Goal: Transaction & Acquisition: Purchase product/service

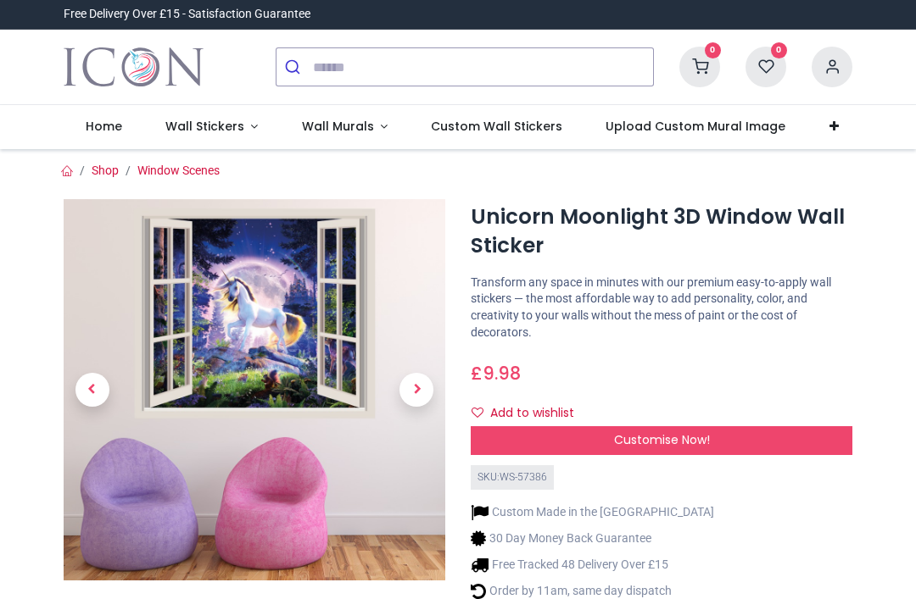
click at [203, 129] on span "Wall Stickers" at bounding box center [204, 126] width 79 height 17
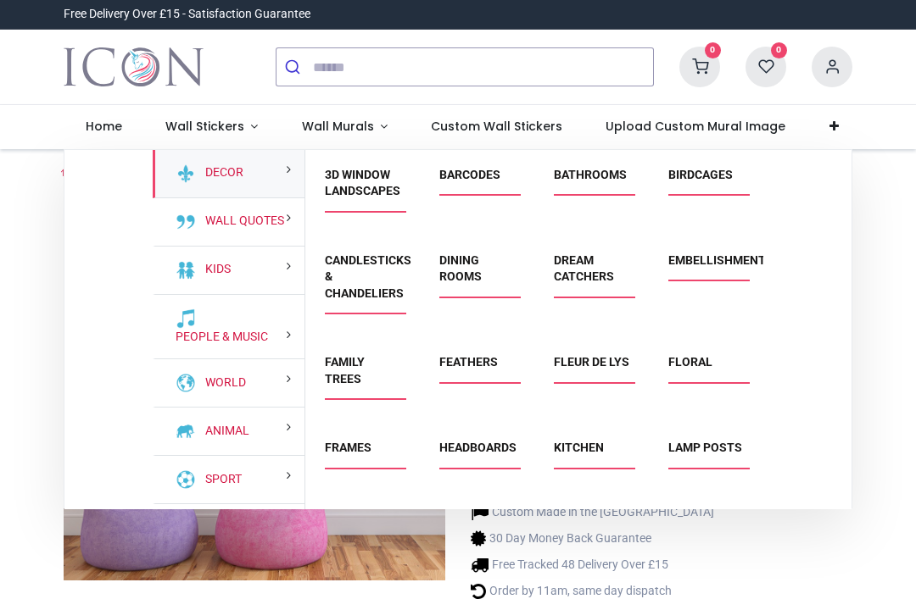
click at [251, 265] on div "Kids" at bounding box center [229, 271] width 152 height 48
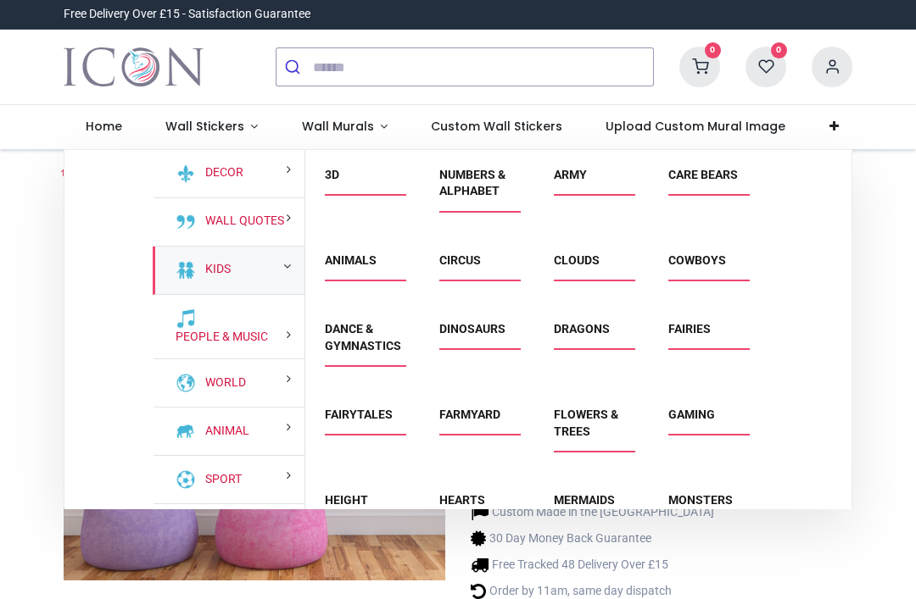
click at [374, 265] on link "Animals" at bounding box center [351, 261] width 52 height 14
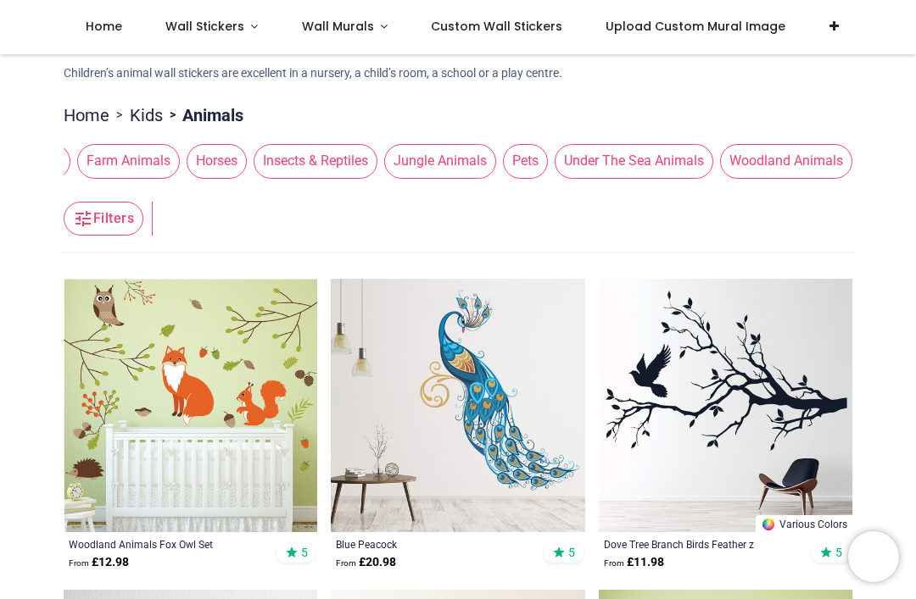
scroll to position [0, 516]
click at [627, 170] on span "Under The Sea Animals" at bounding box center [634, 161] width 159 height 34
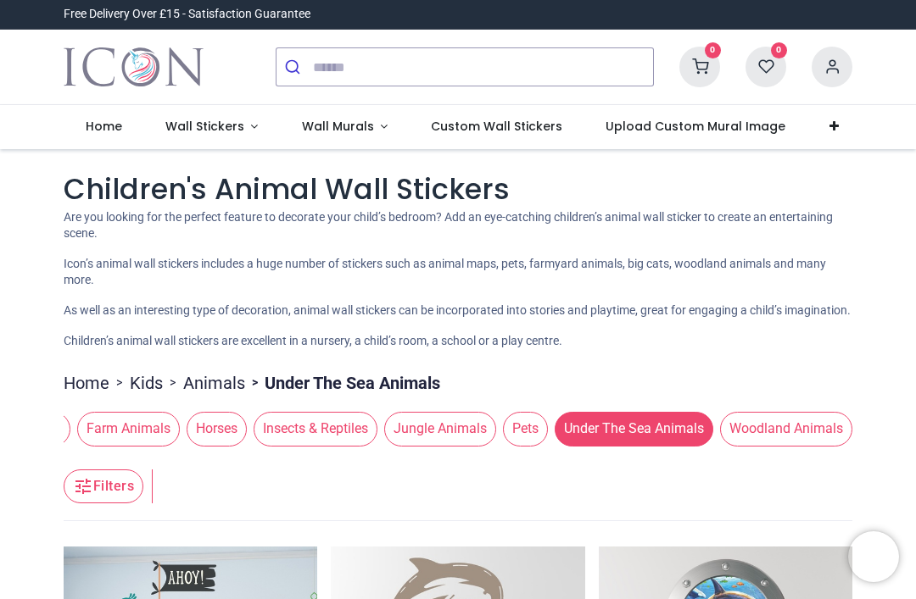
click at [98, 385] on link "Home" at bounding box center [87, 383] width 46 height 24
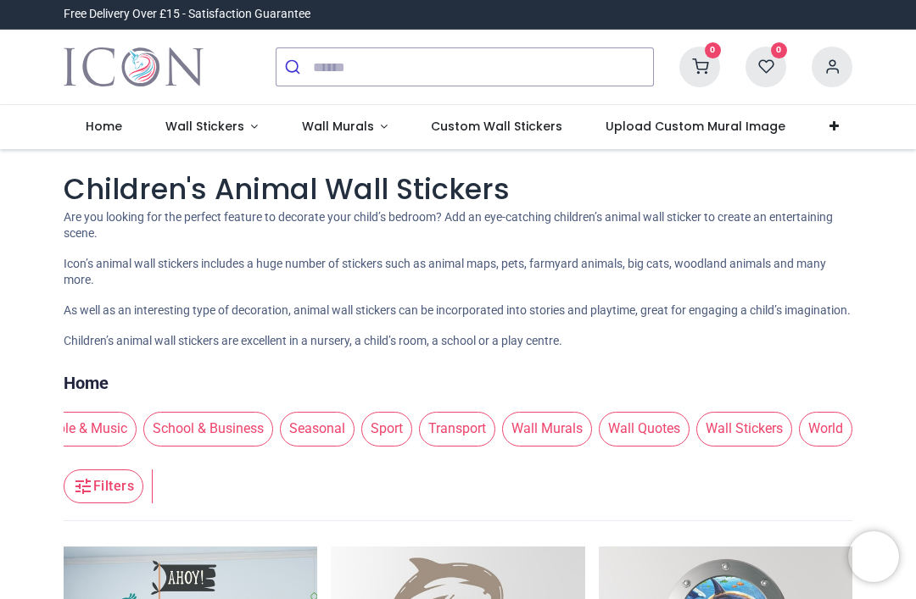
scroll to position [0, 238]
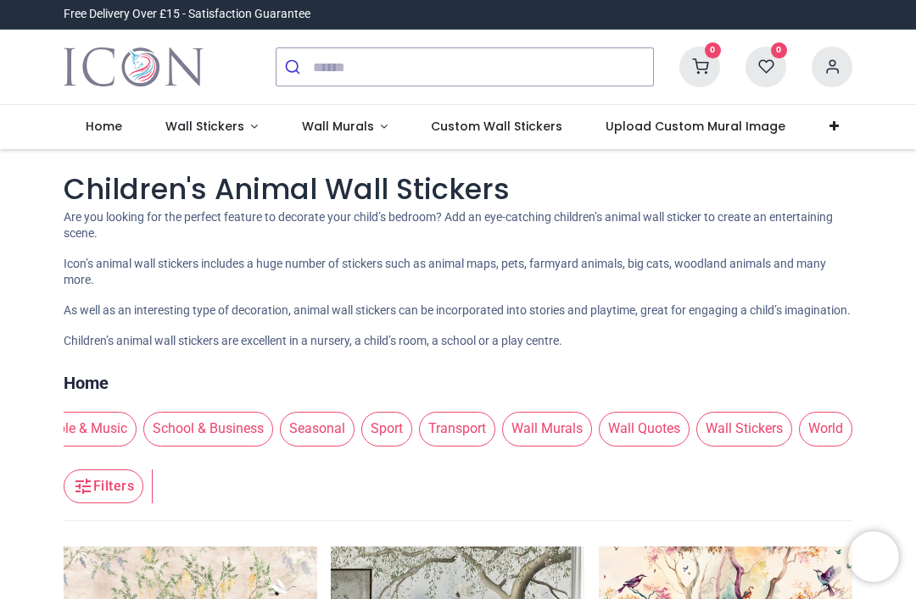
click at [351, 124] on span "Wall Murals" at bounding box center [338, 126] width 72 height 17
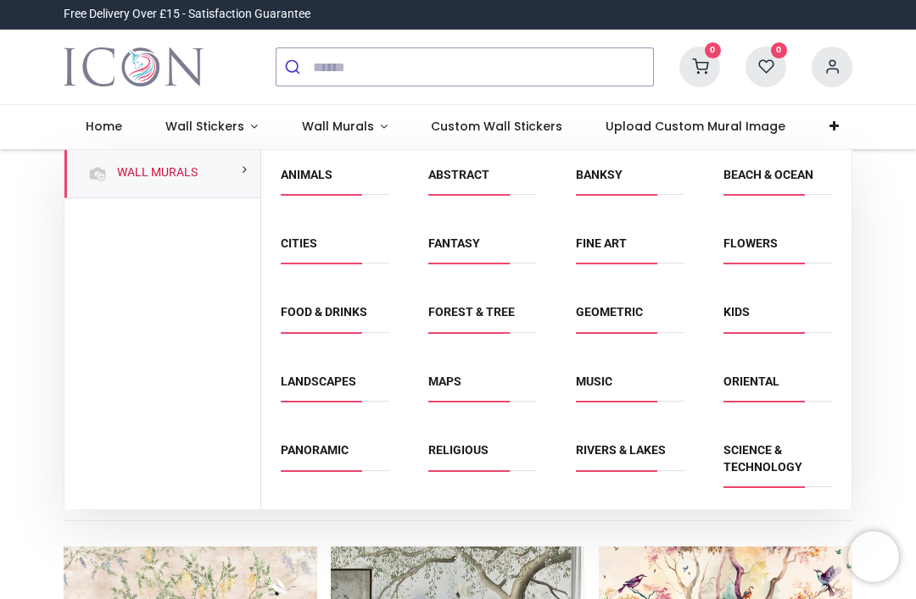
click at [316, 178] on link "Animals" at bounding box center [307, 175] width 52 height 14
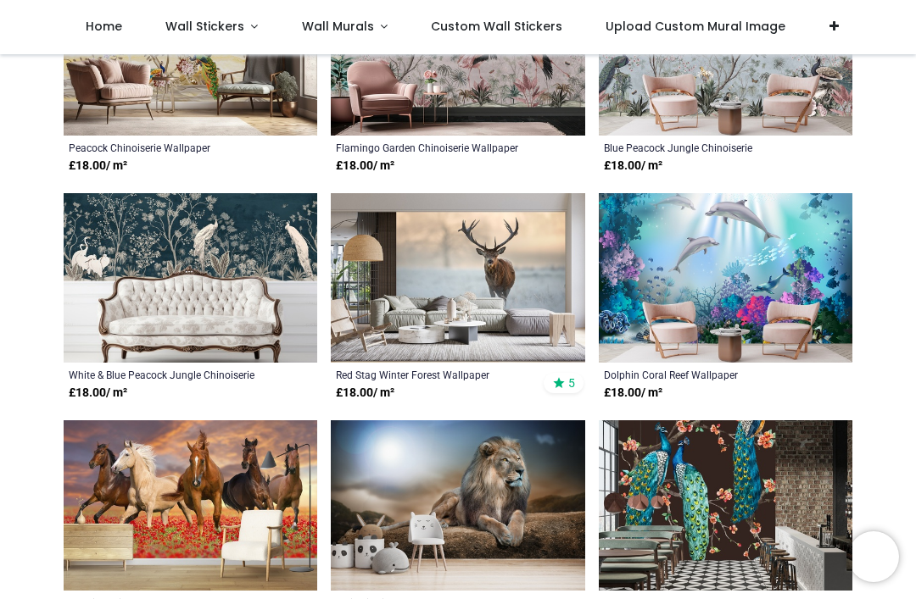
scroll to position [738, 0]
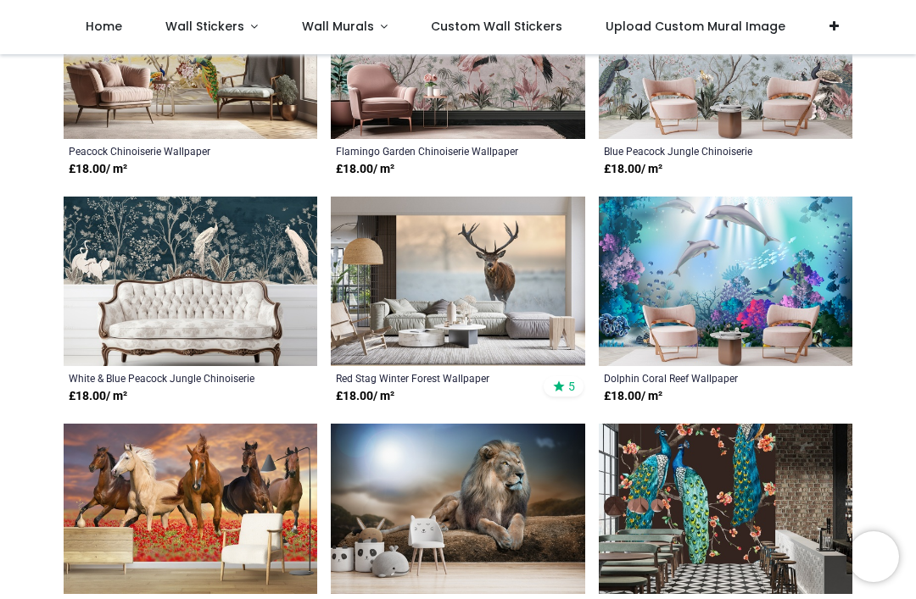
click at [789, 255] on img at bounding box center [726, 282] width 254 height 170
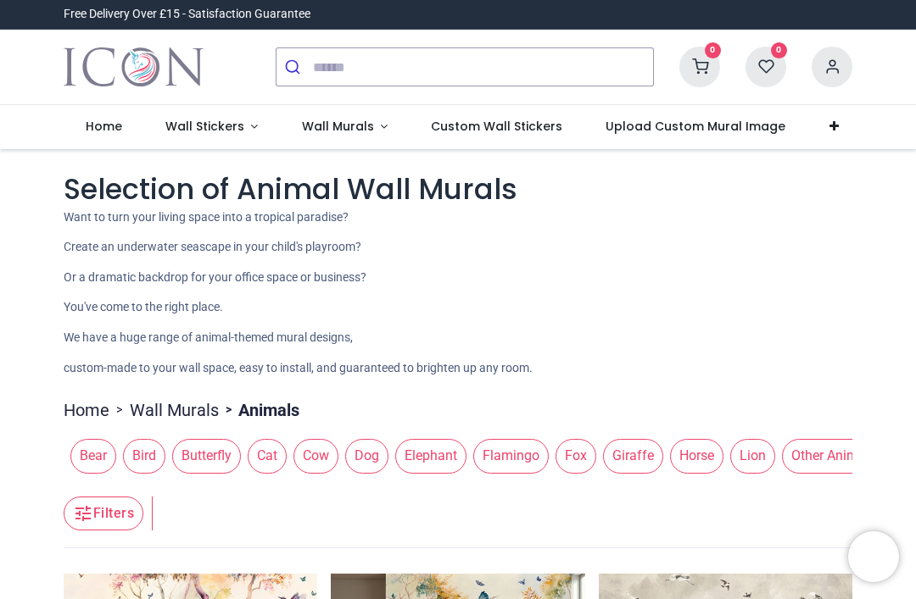
scroll to position [0, 0]
click at [226, 124] on span "Wall Stickers" at bounding box center [204, 126] width 79 height 17
click at [208, 130] on span "Wall Stickers" at bounding box center [204, 126] width 79 height 17
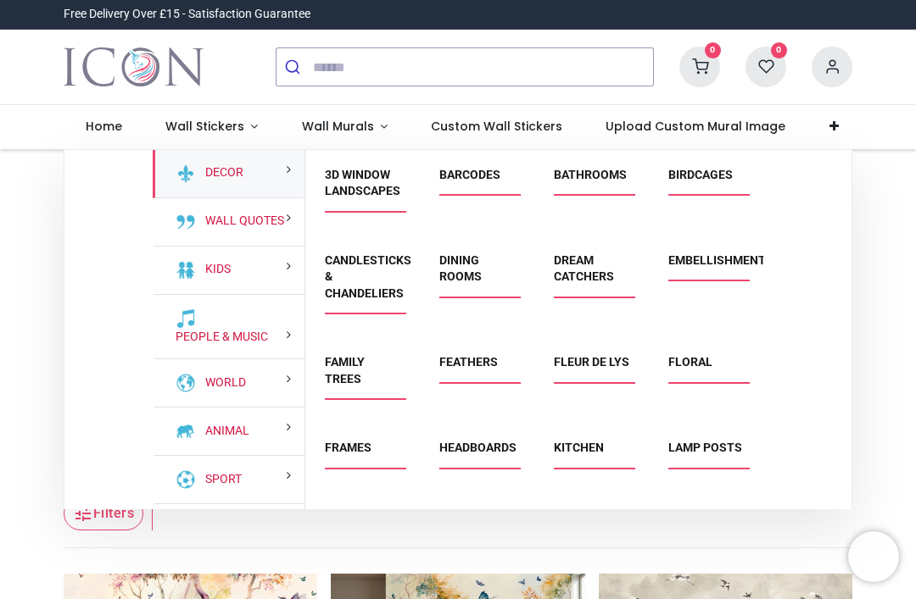
click at [231, 261] on link "Kids" at bounding box center [214, 269] width 32 height 17
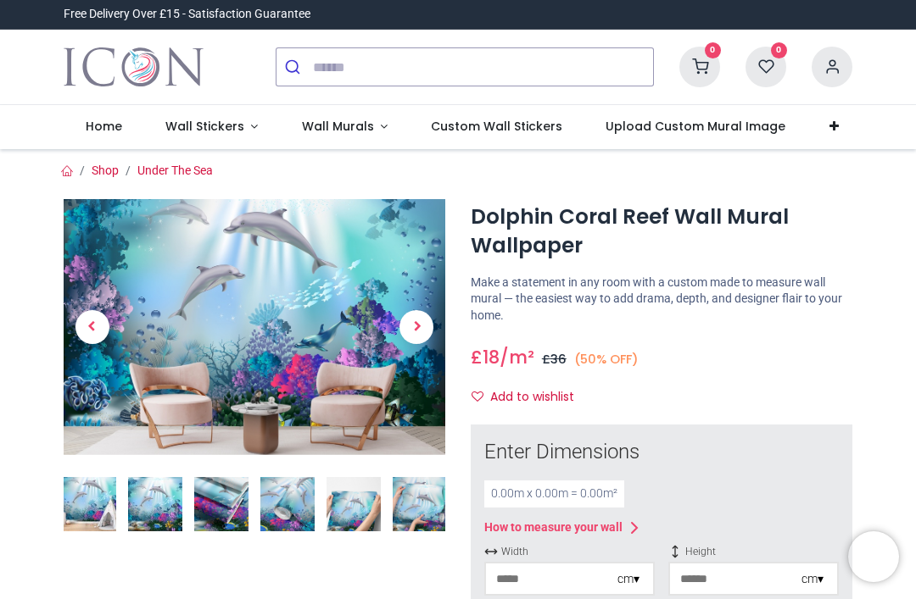
click at [424, 322] on span "Next" at bounding box center [416, 327] width 34 height 34
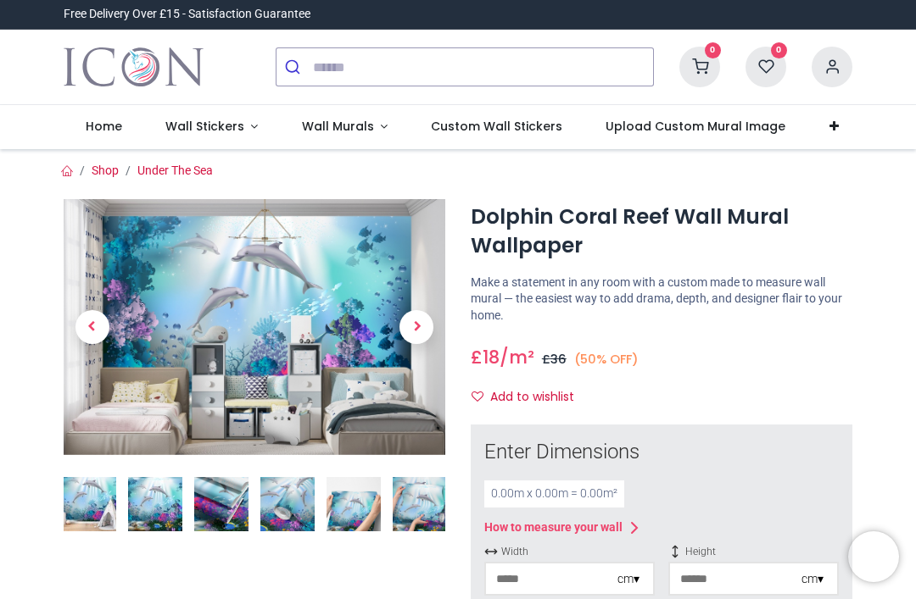
click at [417, 324] on span "Next" at bounding box center [416, 327] width 34 height 34
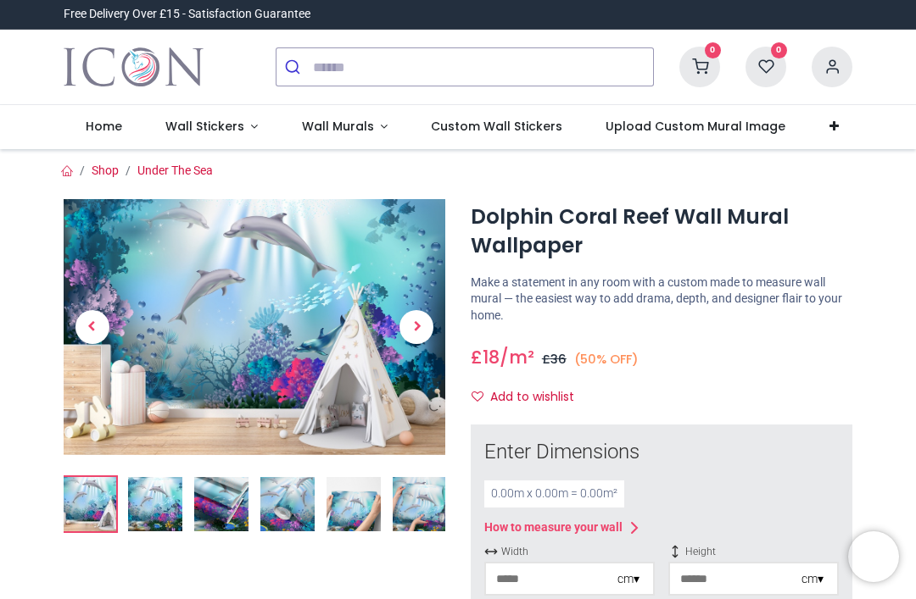
click at [419, 332] on span "Next" at bounding box center [416, 327] width 34 height 34
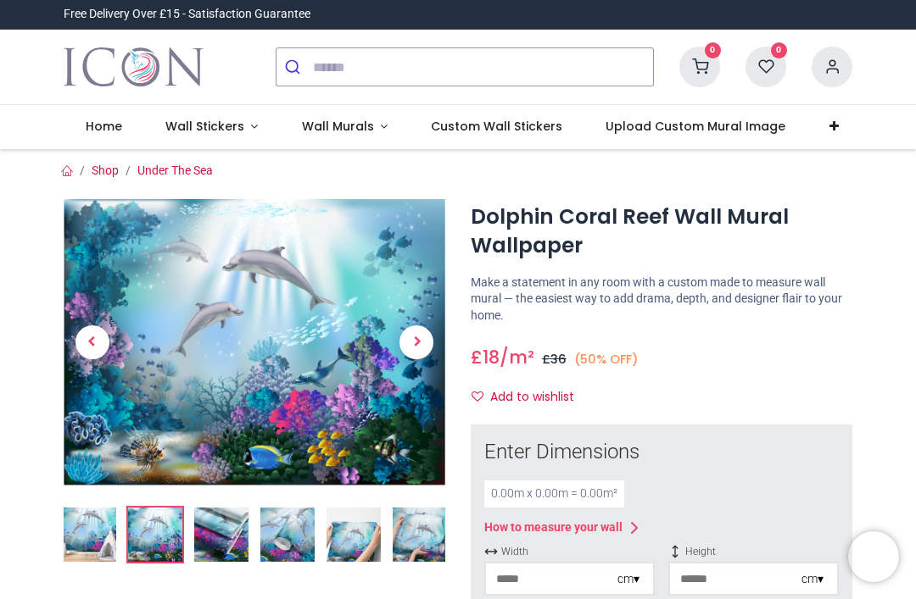
click at [98, 330] on span "Previous" at bounding box center [92, 343] width 34 height 34
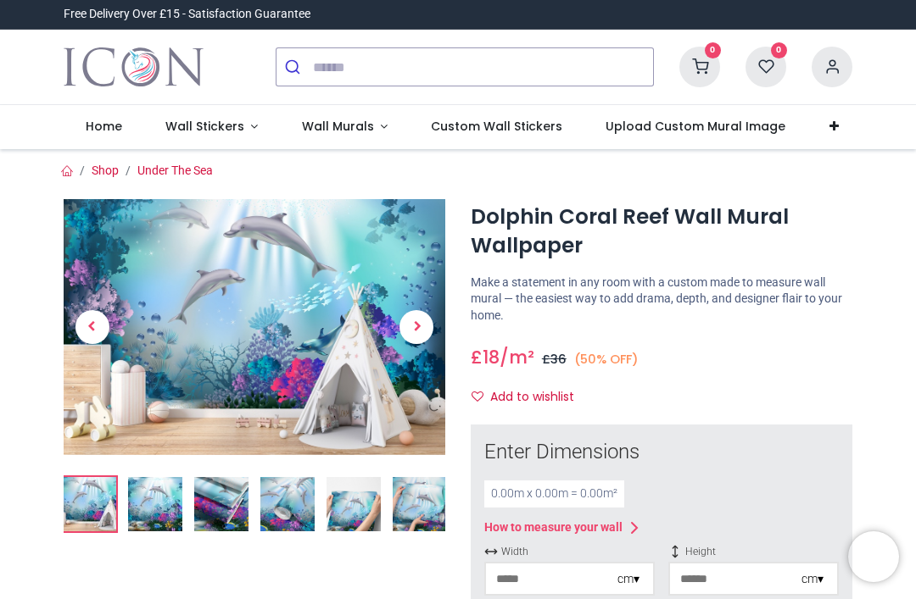
click at [418, 326] on span "Next" at bounding box center [416, 327] width 34 height 34
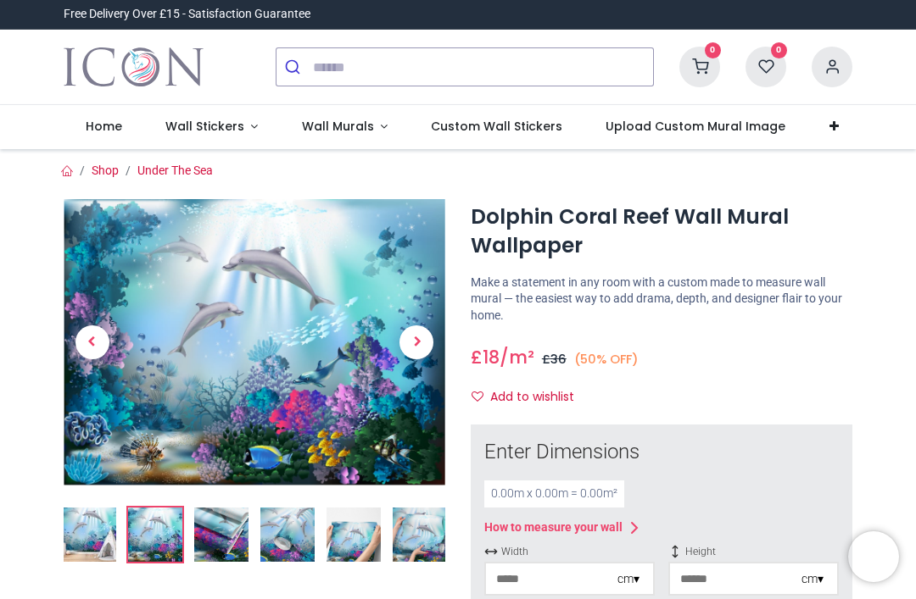
click at [419, 350] on span "Next" at bounding box center [416, 343] width 34 height 34
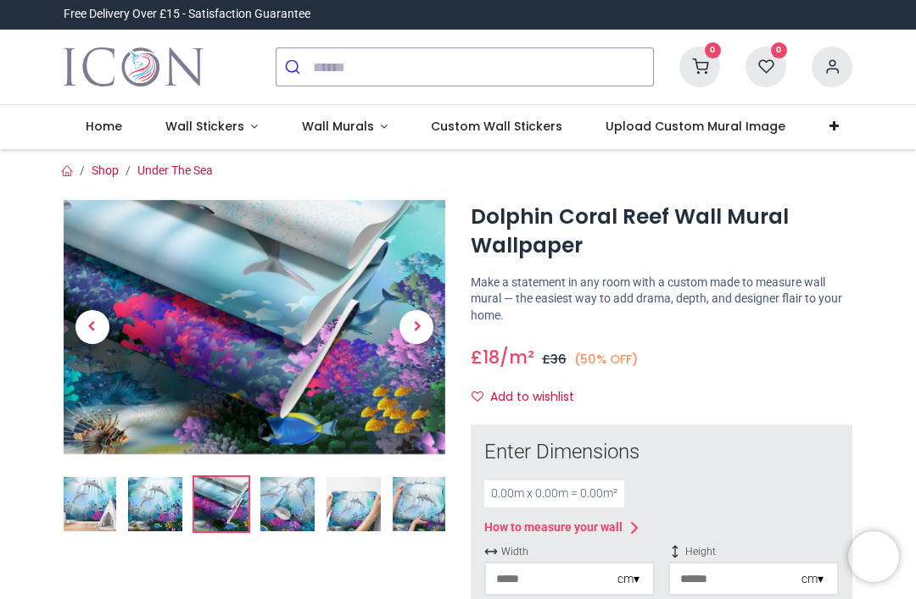
click at [429, 337] on span "Next" at bounding box center [416, 327] width 34 height 34
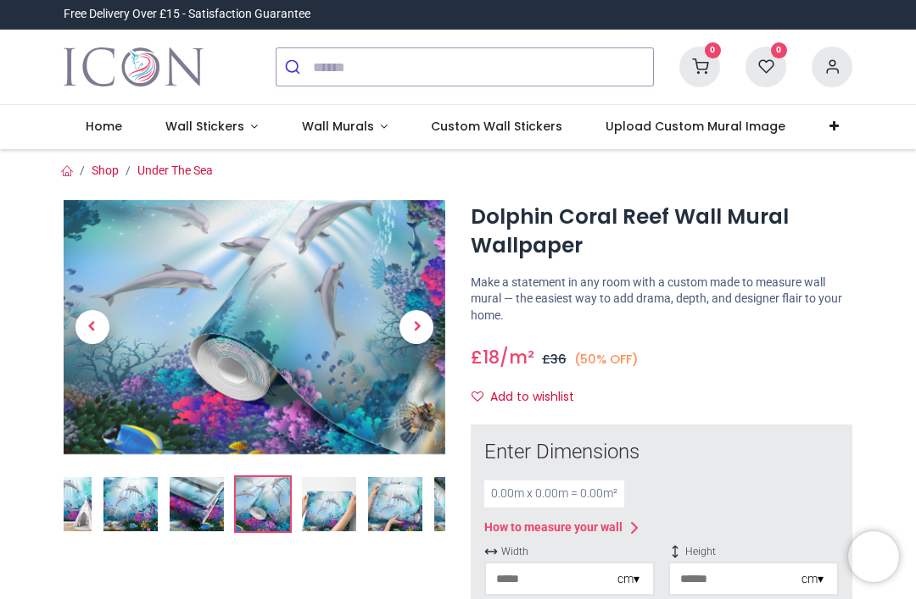
click at [428, 324] on span "Next" at bounding box center [416, 327] width 34 height 34
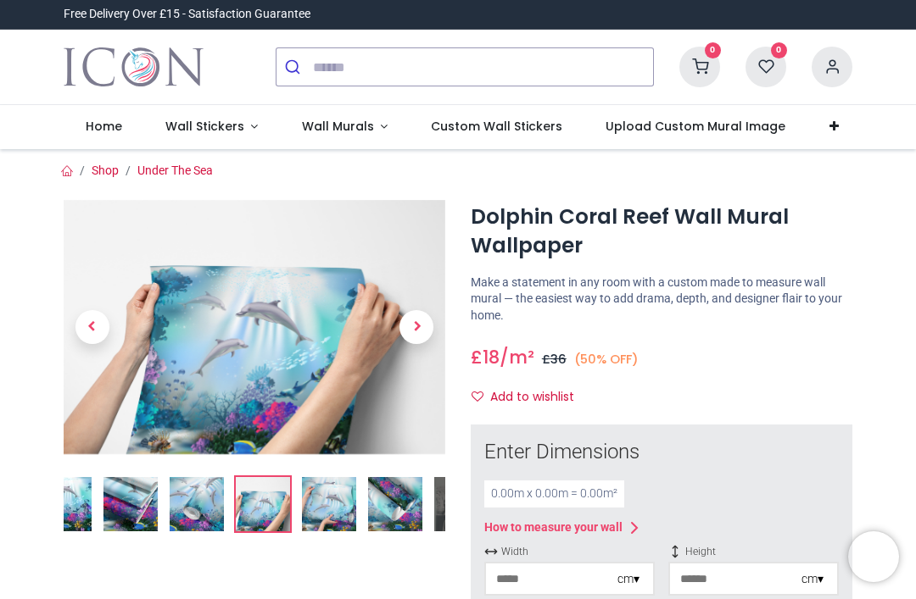
click at [428, 331] on span "Next" at bounding box center [416, 327] width 34 height 34
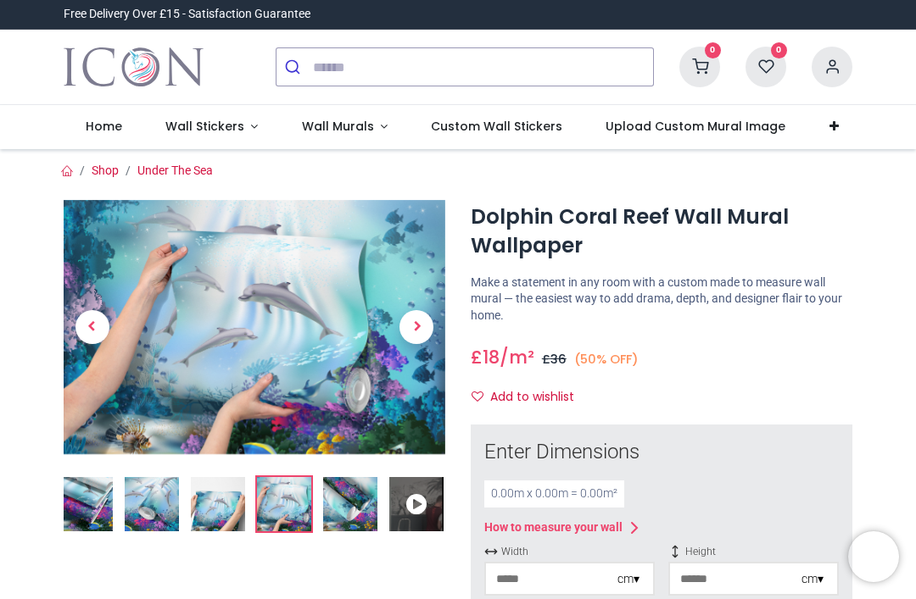
click at [435, 325] on link at bounding box center [417, 326] width 58 height 179
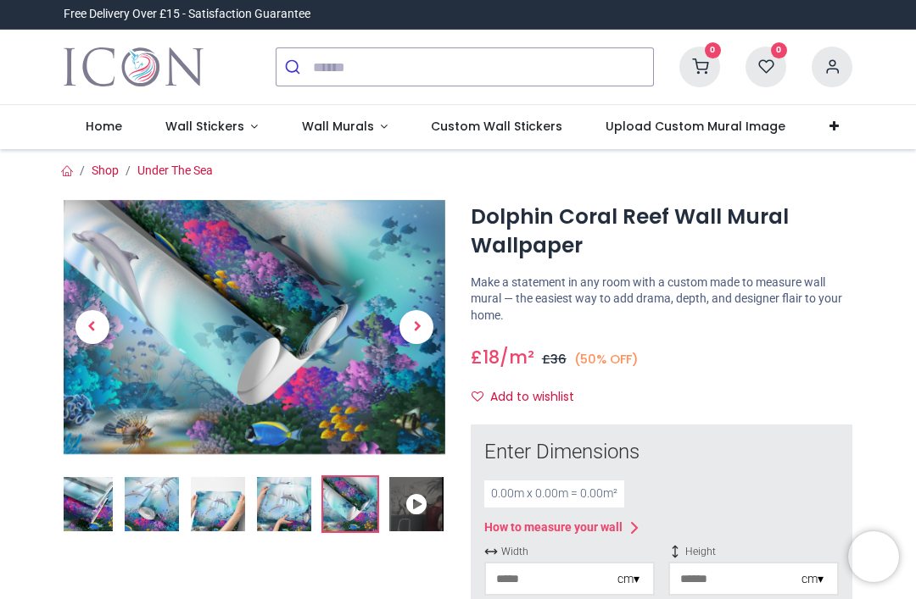
click at [422, 316] on span "Next" at bounding box center [416, 327] width 34 height 34
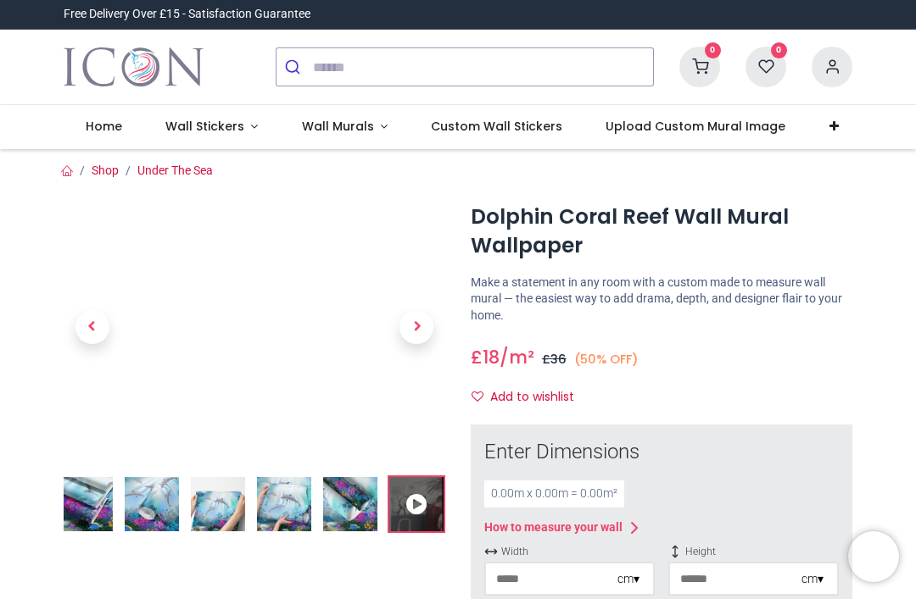
click at [423, 319] on span "Next" at bounding box center [416, 327] width 34 height 34
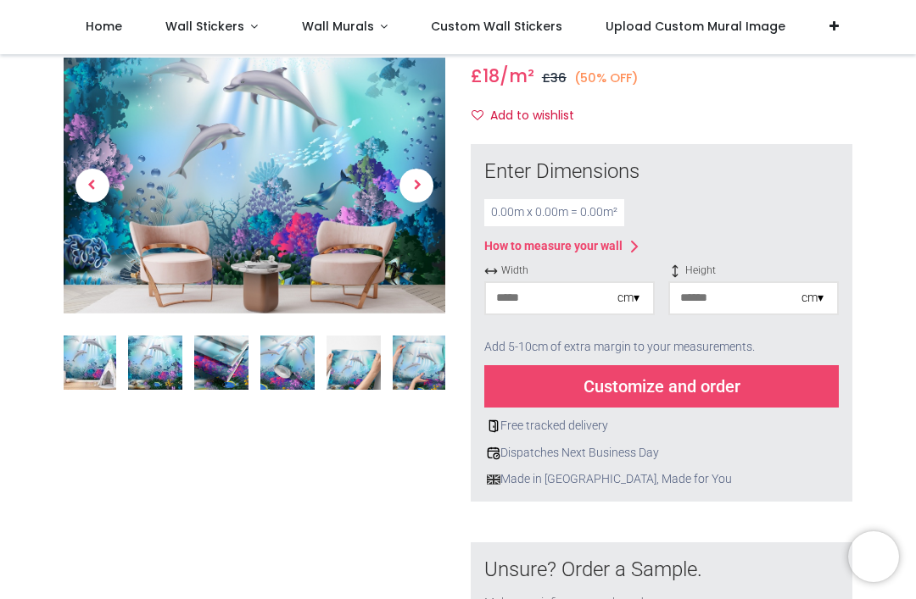
scroll to position [185, 0]
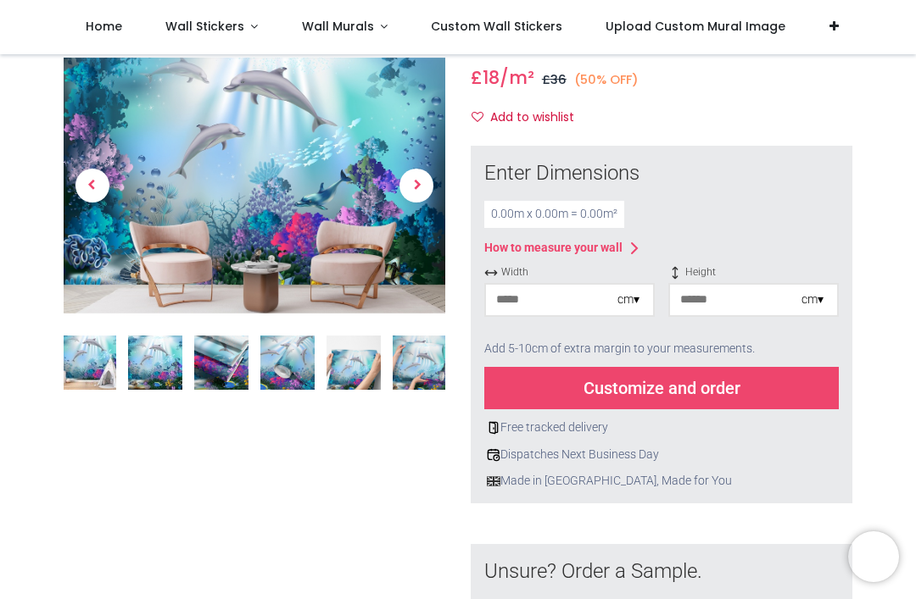
click at [636, 294] on div "cm ▾" at bounding box center [628, 300] width 22 height 17
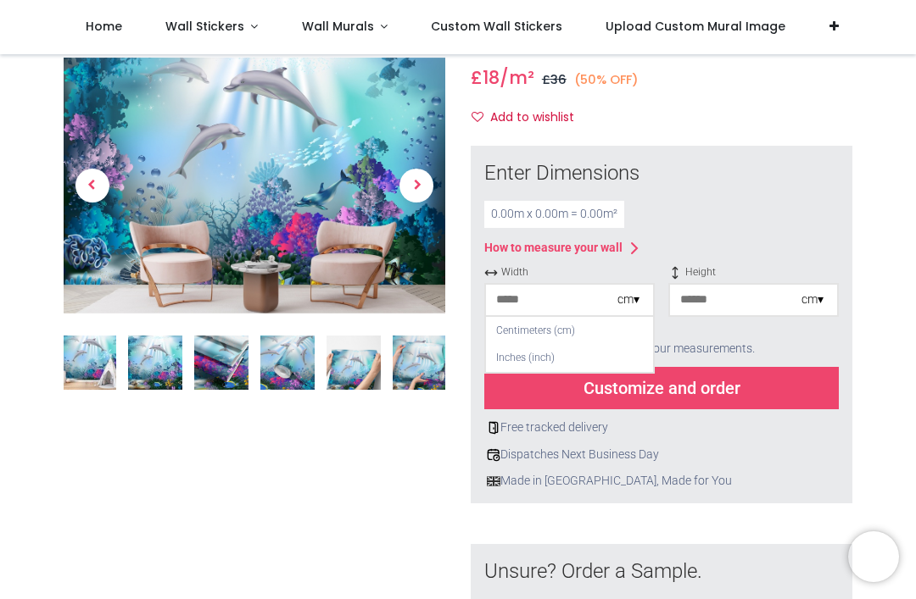
click at [580, 326] on div "Centimeters (cm)" at bounding box center [569, 331] width 167 height 28
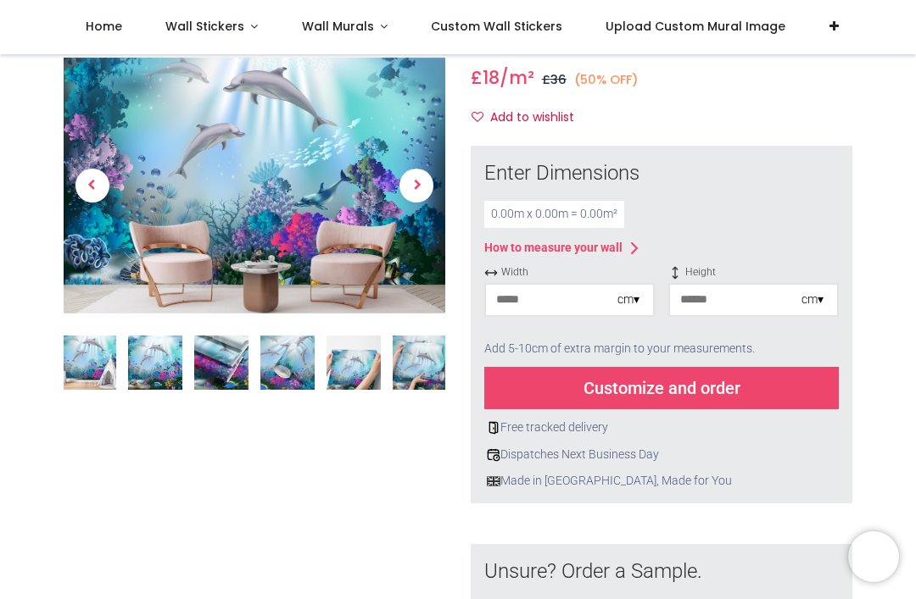
click at [589, 207] on div "0.00 m x 0.00 m = 0.00 m²" at bounding box center [554, 214] width 140 height 27
click at [510, 214] on div "0.00 m x 0.00 m = 0.00 m²" at bounding box center [554, 214] width 140 height 27
click at [542, 216] on div "0.00 m x 0.00 m = 0.00 m²" at bounding box center [554, 214] width 140 height 27
click at [532, 208] on div "0.00 m x 0.00 m = 0.00 m²" at bounding box center [554, 214] width 140 height 27
click at [533, 195] on div "Enter Dimensions 0.00 m x 0.00 m = 0.00 m² How to measure your wall Width cm ▾ …" at bounding box center [661, 324] width 354 height 331
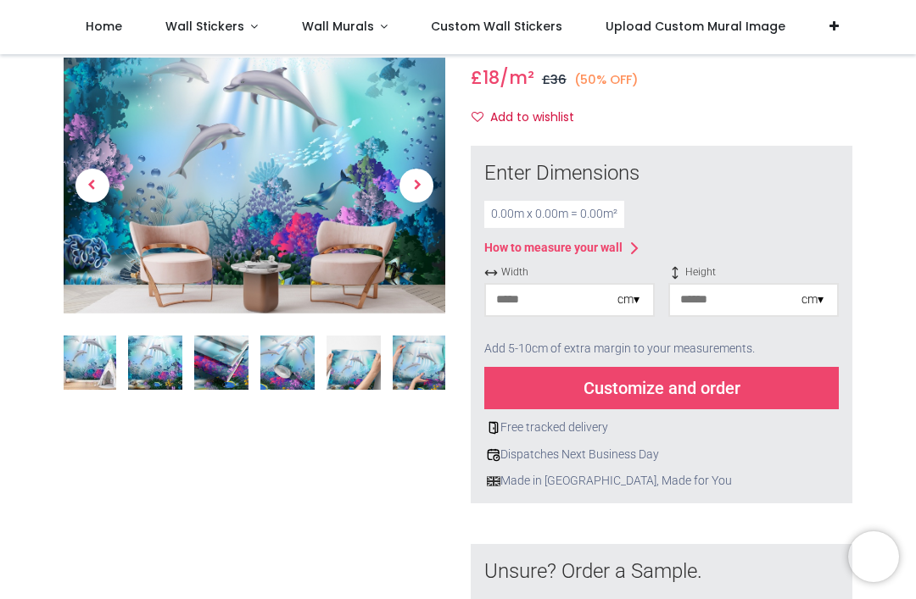
click at [527, 202] on div "0.00 m x 0.00 m = 0.00 m²" at bounding box center [554, 214] width 140 height 27
click at [560, 294] on input "number" at bounding box center [551, 300] width 131 height 31
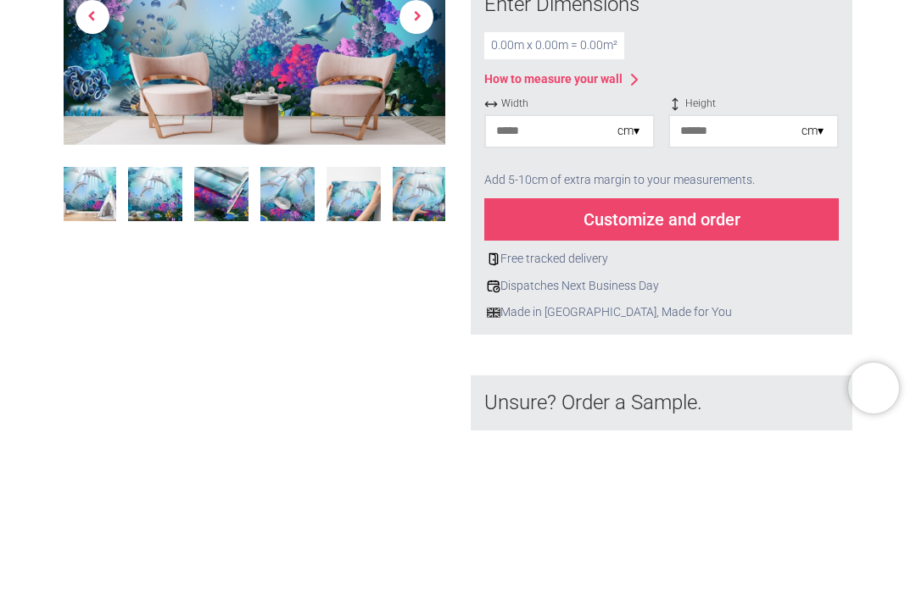
click at [559, 285] on input "number" at bounding box center [551, 300] width 131 height 31
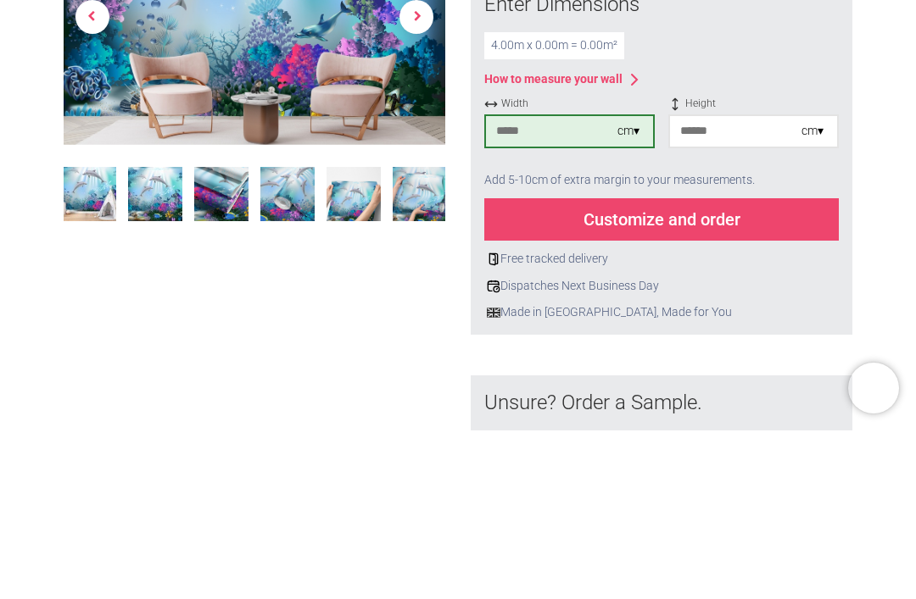
type input "***"
click at [741, 285] on input "number" at bounding box center [735, 300] width 131 height 31
type input "***"
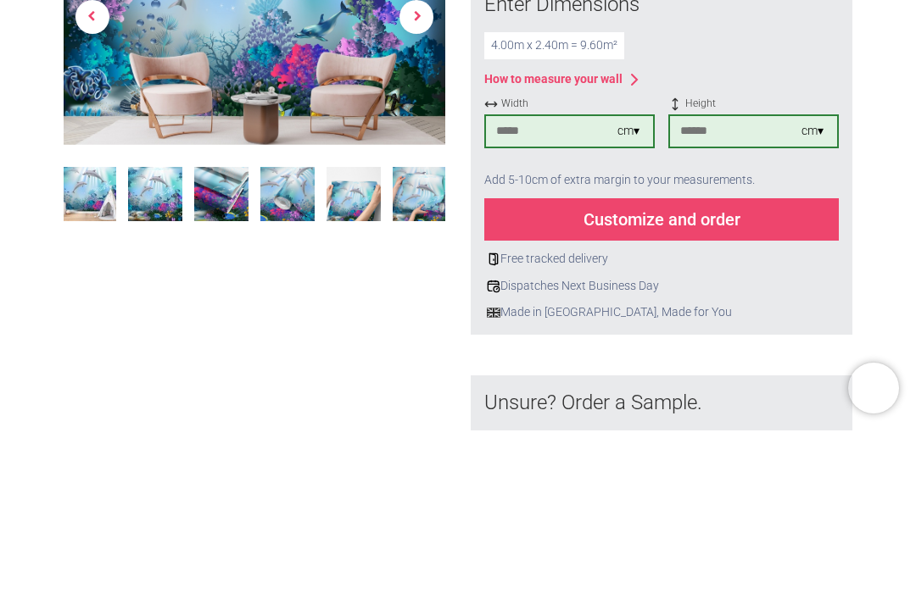
click at [738, 367] on div "Customize and order" at bounding box center [661, 388] width 354 height 42
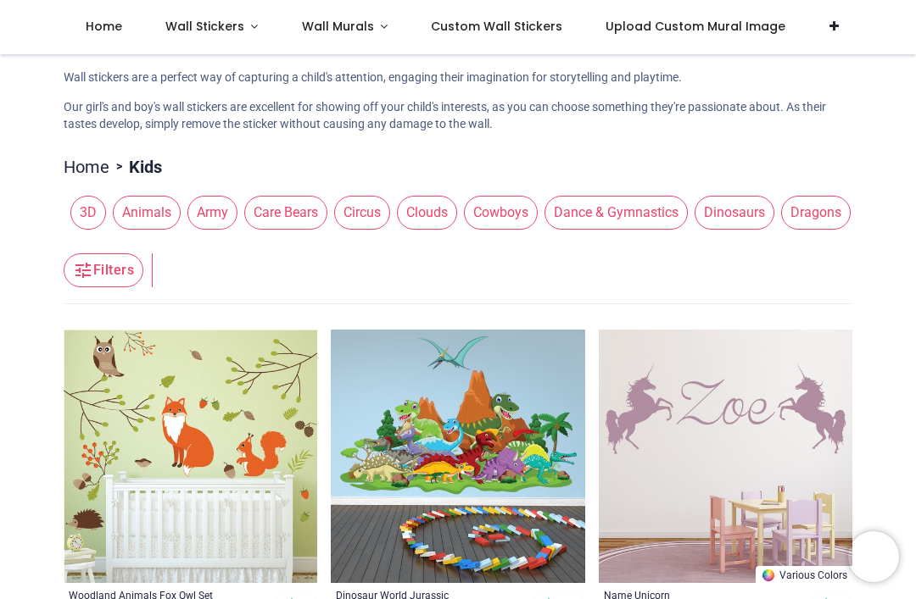
scroll to position [148, 0]
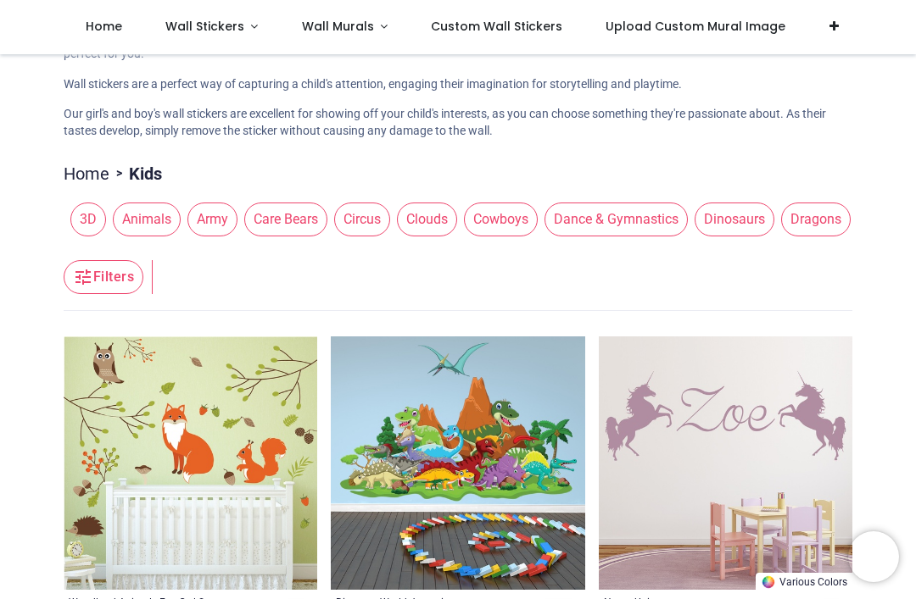
click at [157, 211] on span "Animals" at bounding box center [147, 220] width 68 height 34
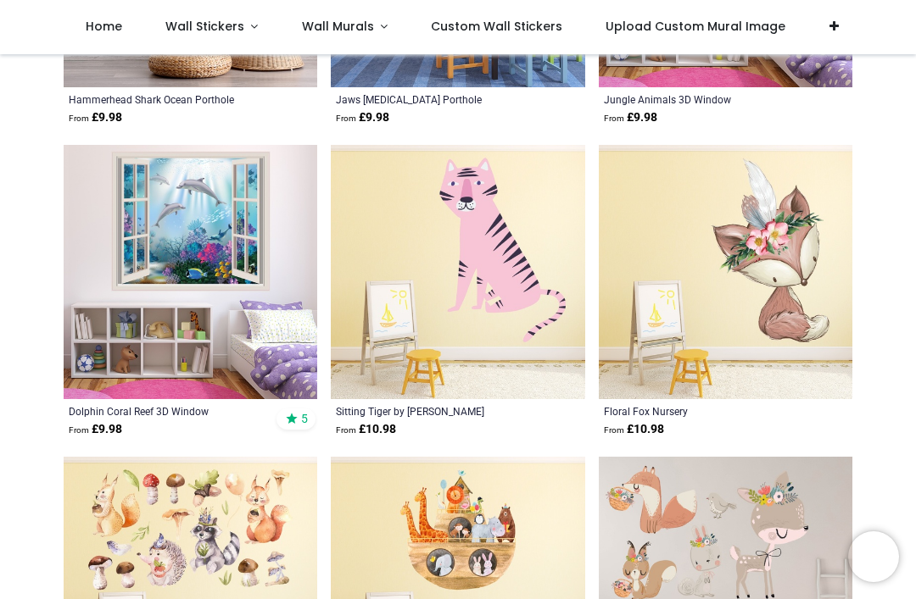
scroll to position [6258, 0]
click at [222, 216] on img at bounding box center [191, 272] width 254 height 254
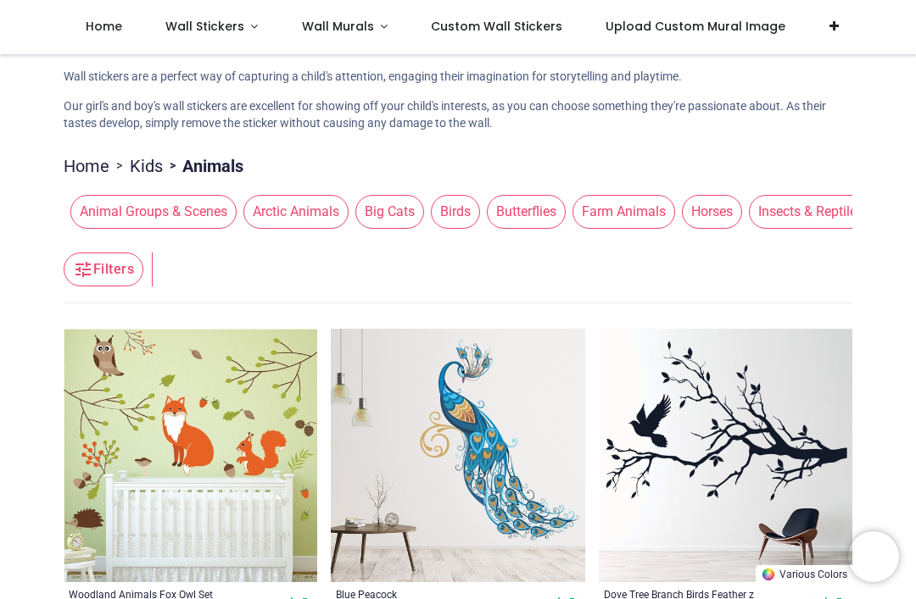
scroll to position [157, 0]
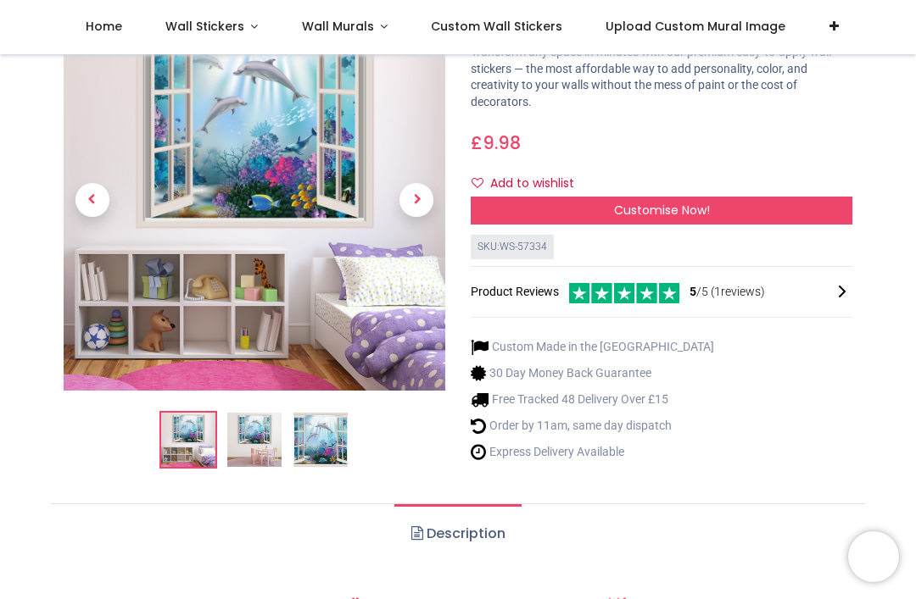
scroll to position [133, 0]
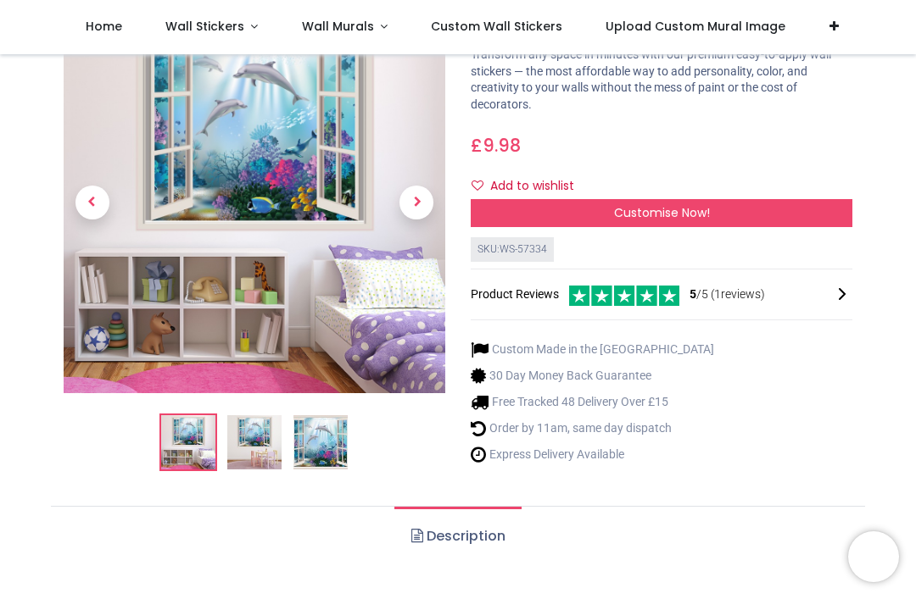
click at [274, 416] on img at bounding box center [254, 443] width 54 height 54
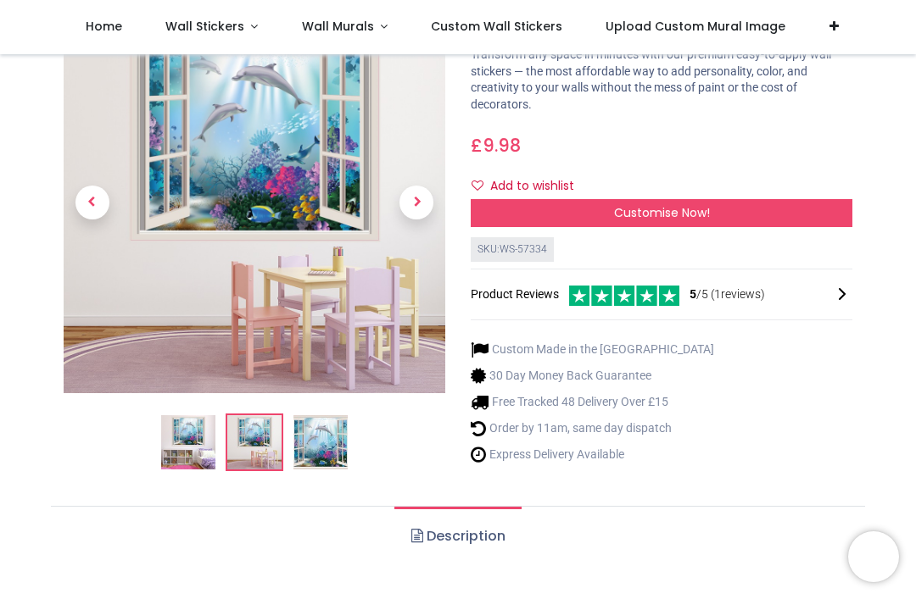
click at [328, 431] on img at bounding box center [320, 443] width 54 height 54
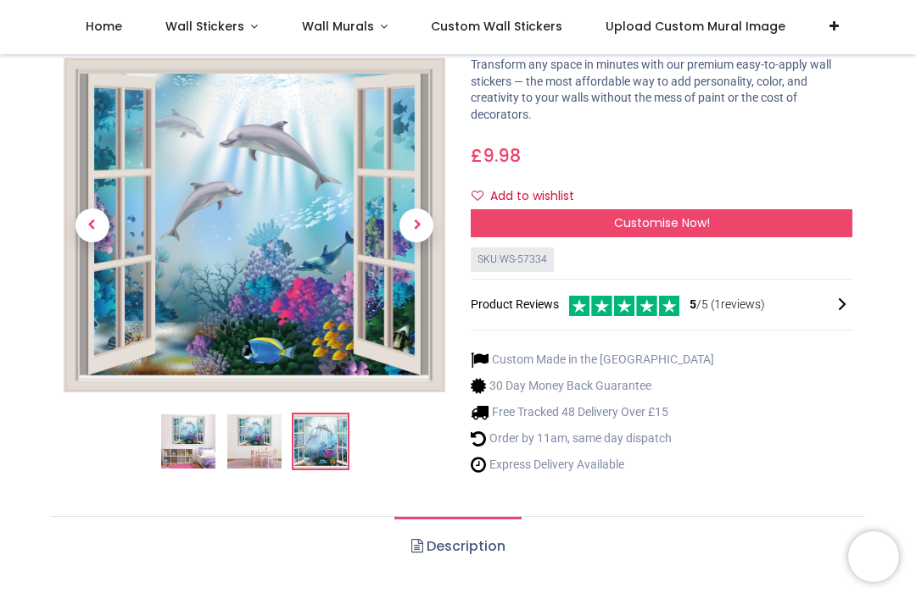
scroll to position [74, 0]
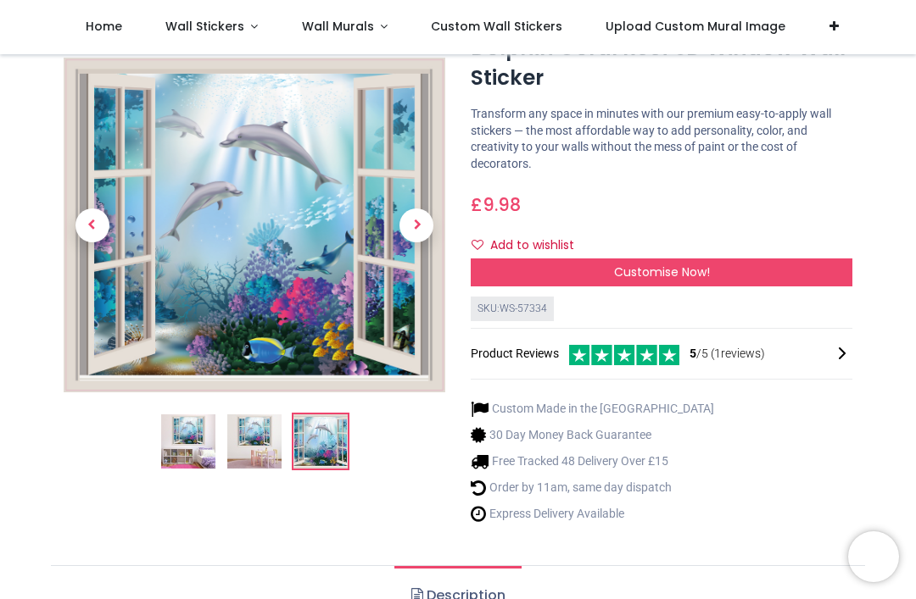
click at [739, 269] on div "Customise Now!" at bounding box center [662, 273] width 382 height 29
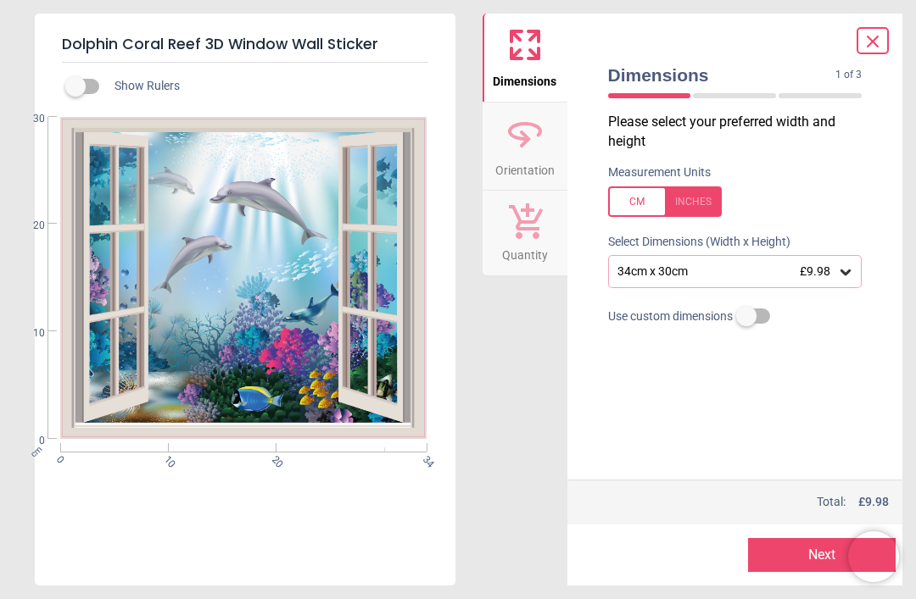
click at [825, 276] on span "£9.98" at bounding box center [815, 272] width 31 height 14
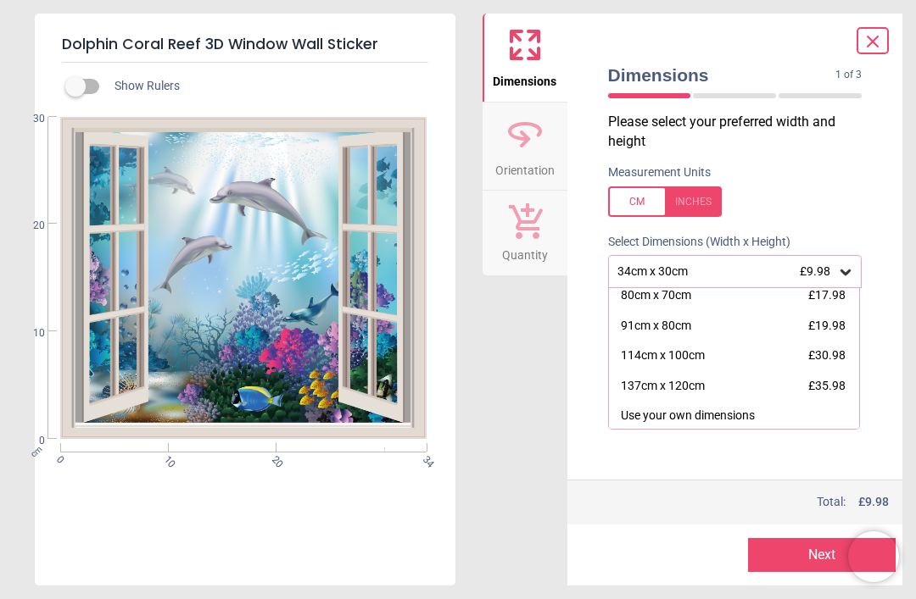
scroll to position [126, 0]
click at [687, 391] on div "137cm x 120cm £35.98" at bounding box center [734, 388] width 251 height 31
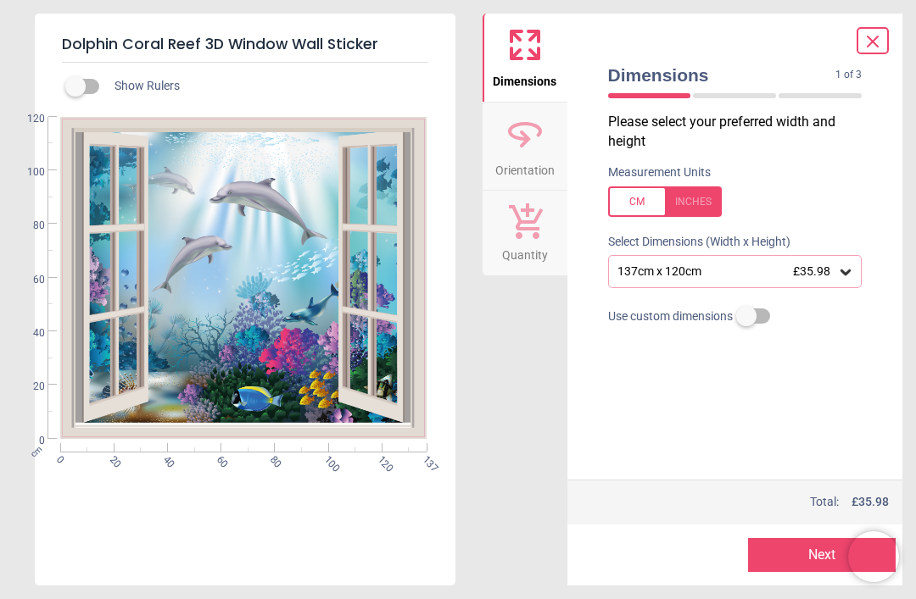
click at [536, 160] on span "Orientation" at bounding box center [524, 166] width 59 height 25
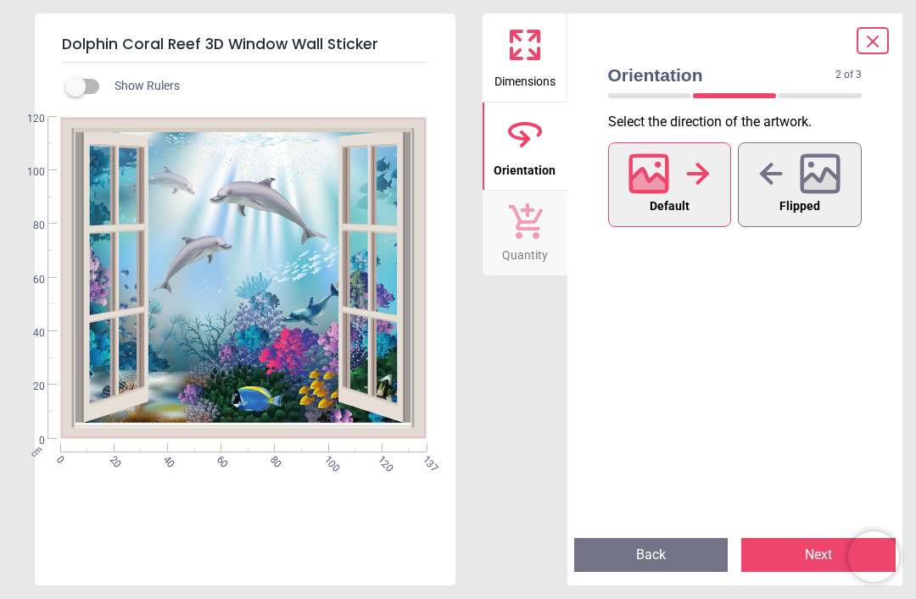
click at [826, 201] on button "Flipped" at bounding box center [800, 184] width 124 height 85
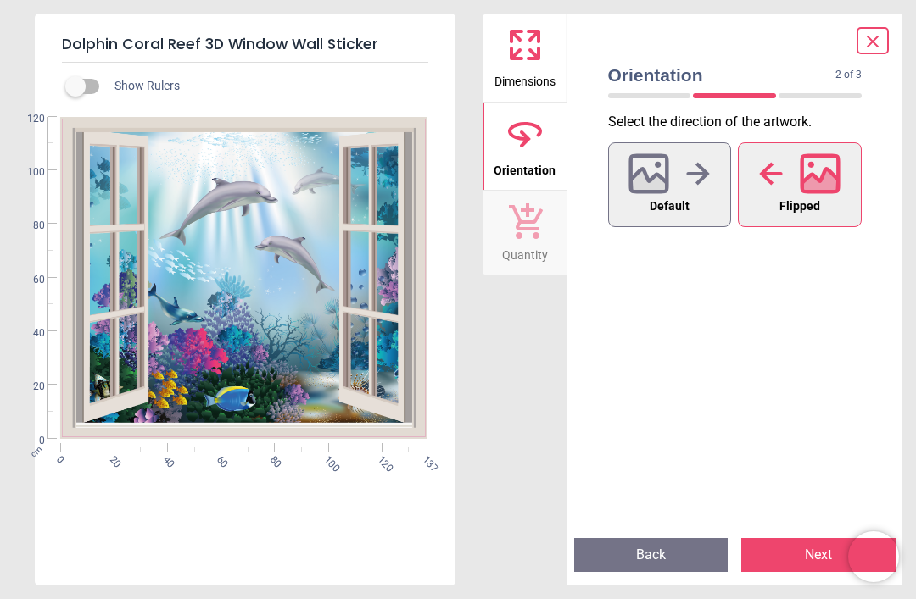
click at [674, 199] on span "Default" at bounding box center [669, 207] width 40 height 22
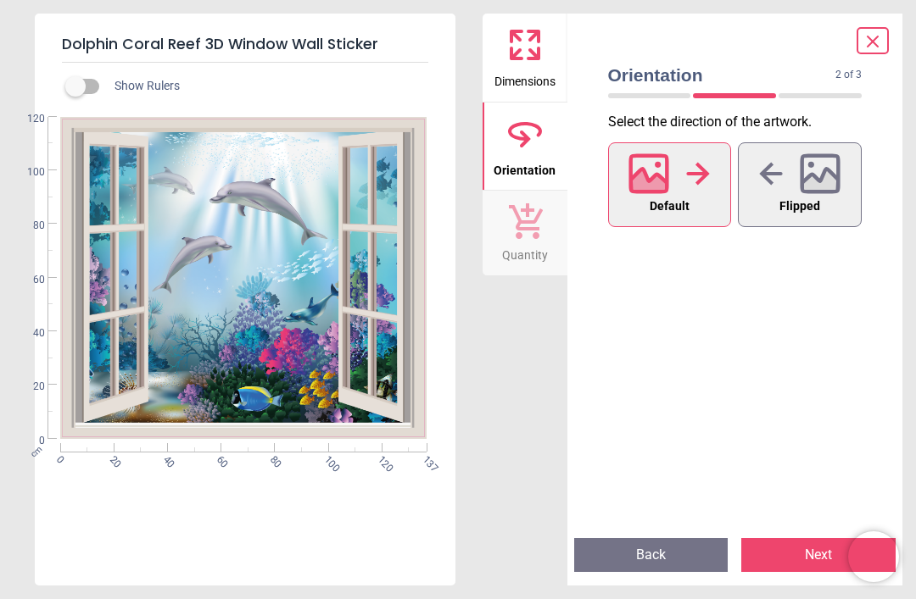
click at [789, 209] on span "Flipped" at bounding box center [799, 207] width 41 height 22
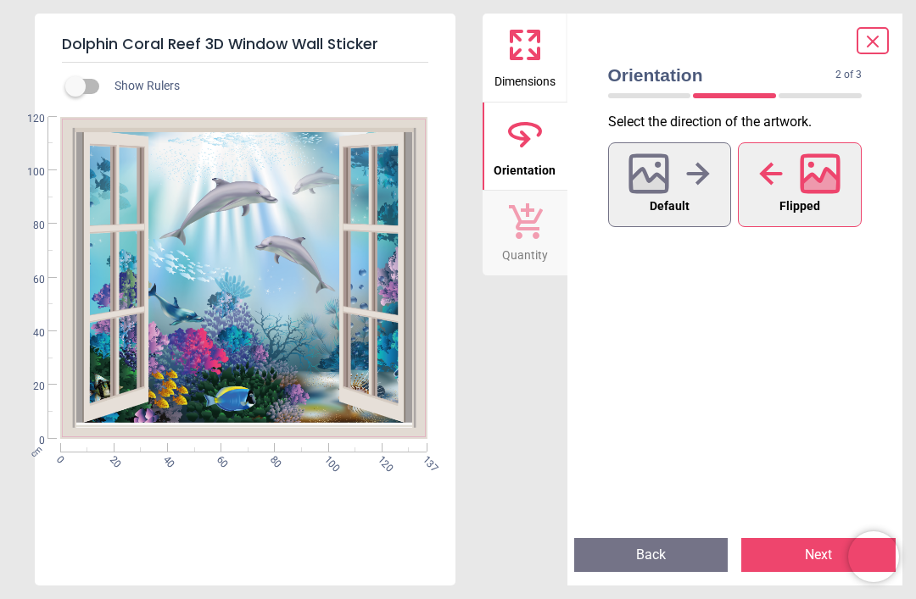
click at [655, 203] on span "Default" at bounding box center [669, 207] width 40 height 22
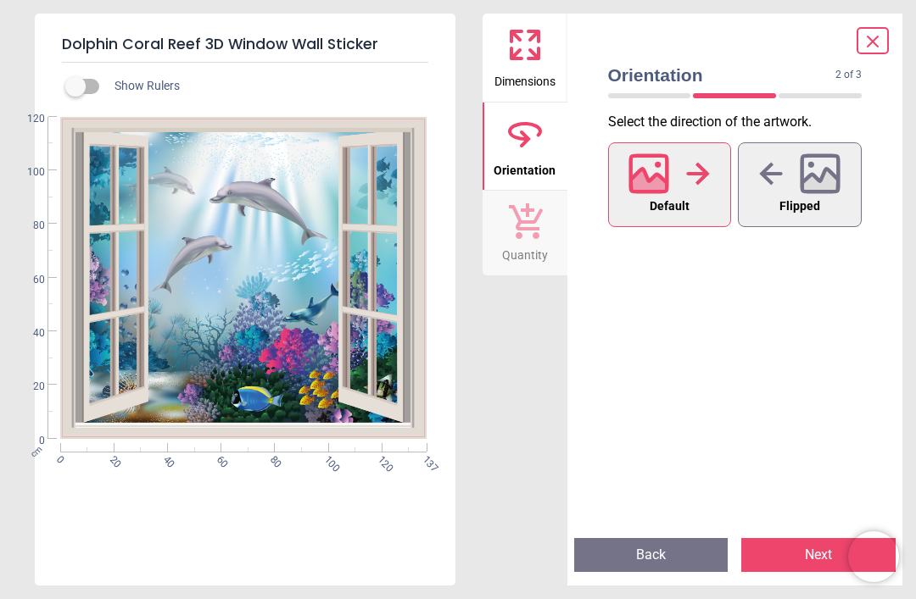
click at [526, 57] on icon at bounding box center [525, 45] width 41 height 41
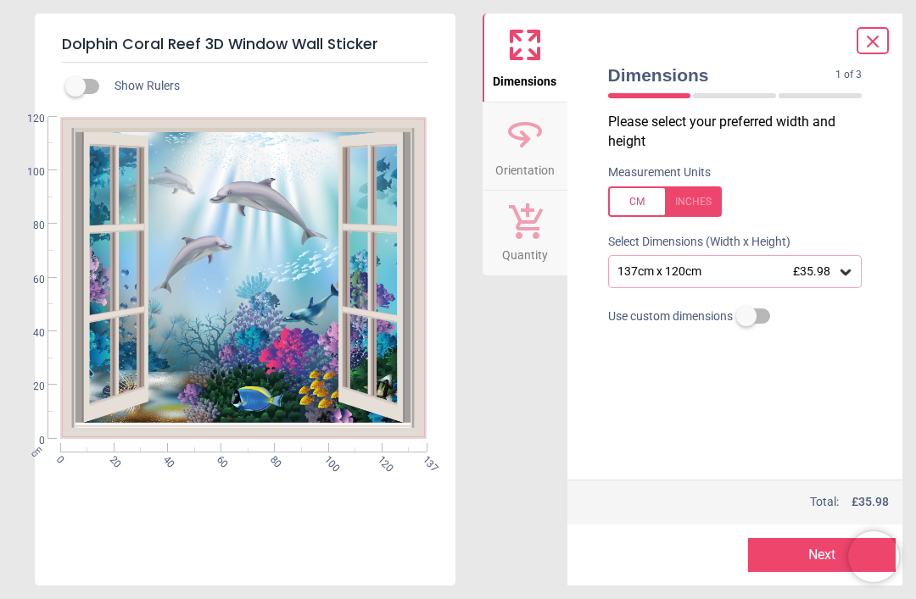
click at [830, 267] on div "137cm x 120cm £35.98" at bounding box center [727, 272] width 222 height 14
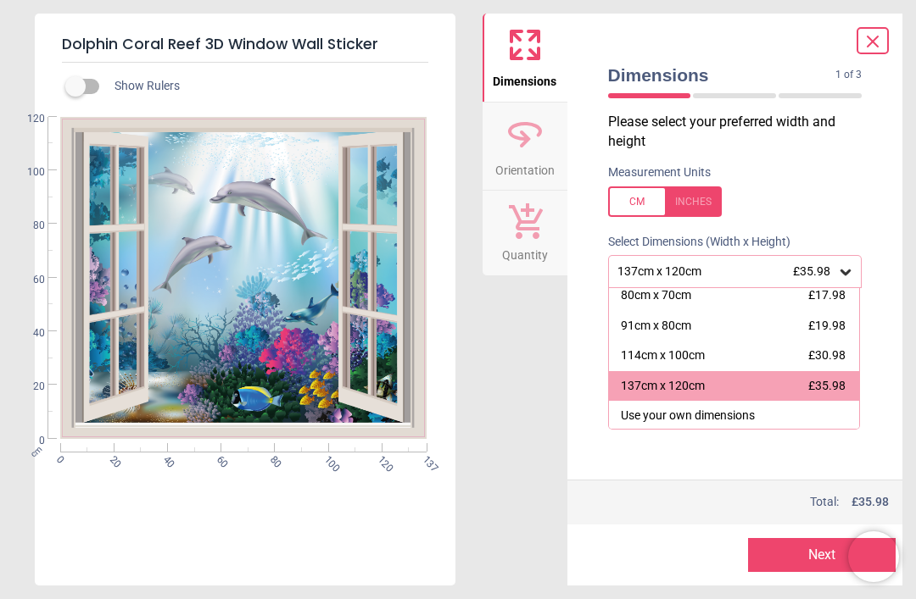
scroll to position [126, 0]
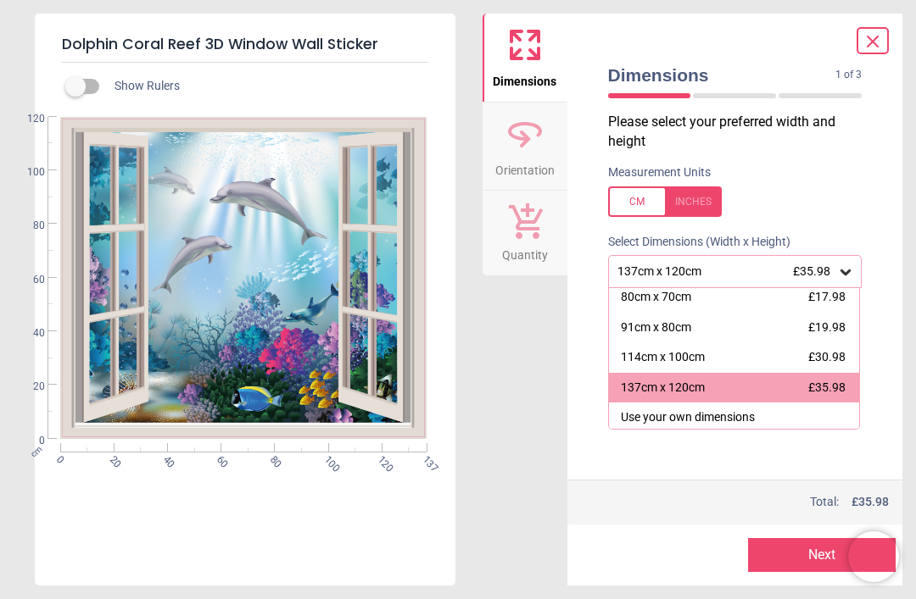
click at [713, 414] on div "Use your own dimensions" at bounding box center [688, 418] width 134 height 17
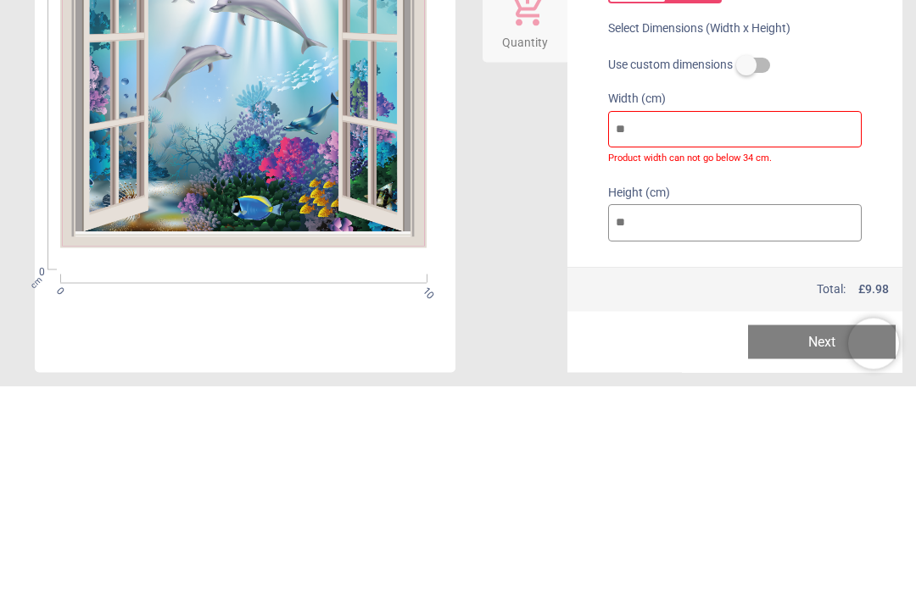
type input "*"
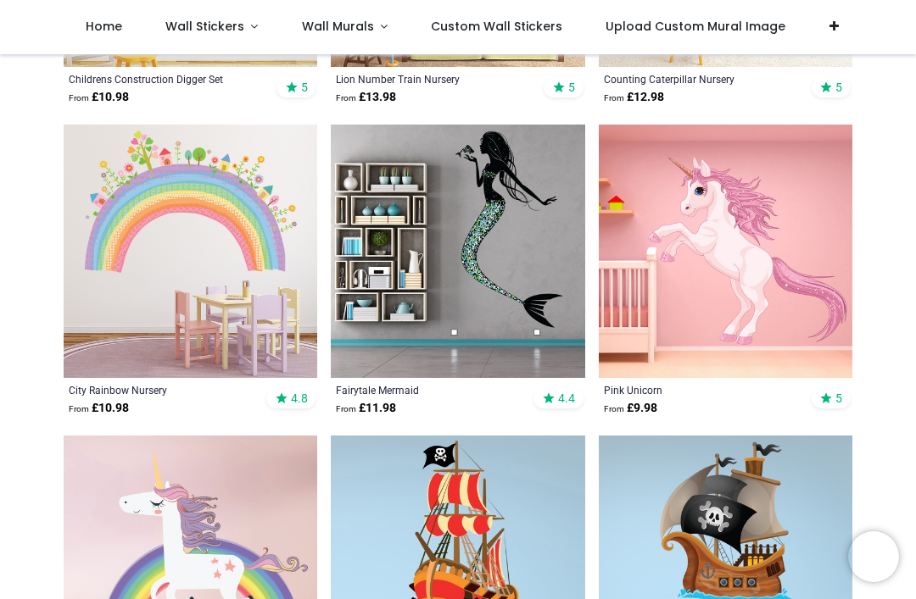
scroll to position [1293, 0]
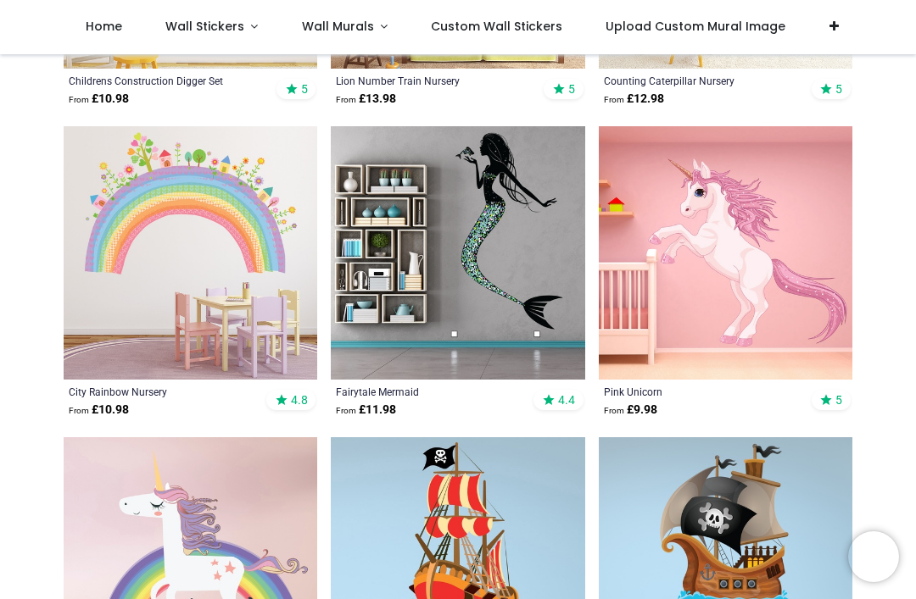
click at [500, 260] on img at bounding box center [458, 253] width 254 height 254
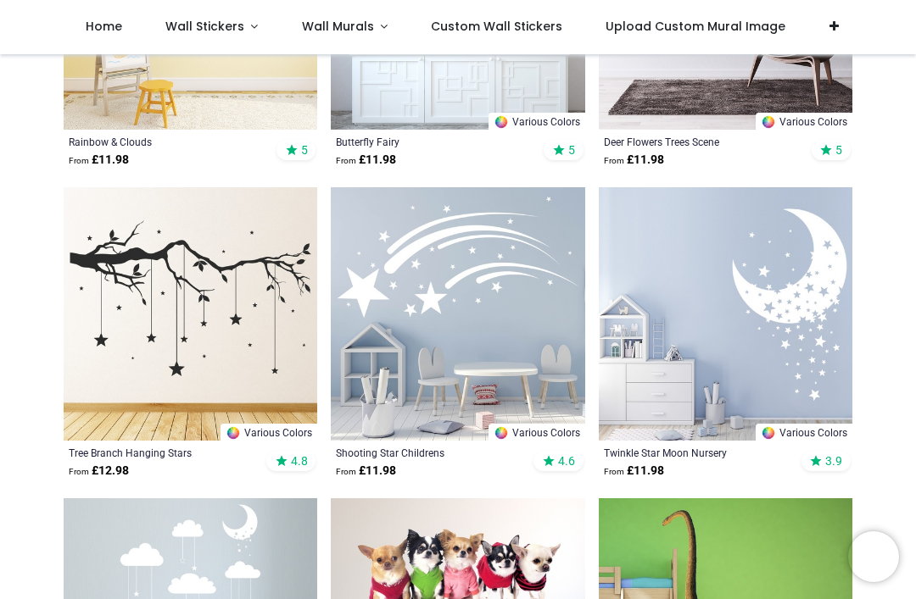
scroll to position [7802, 0]
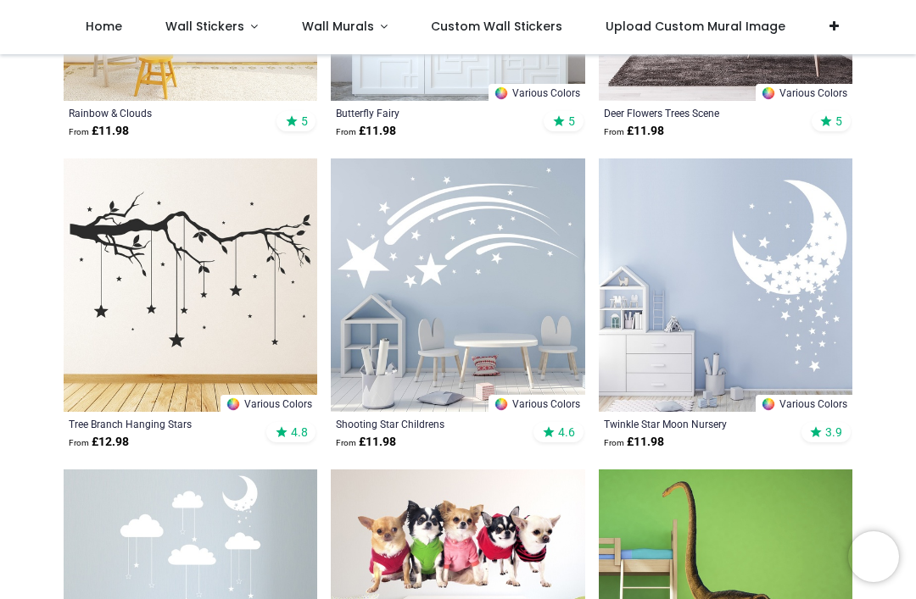
click at [220, 286] on img at bounding box center [191, 286] width 254 height 254
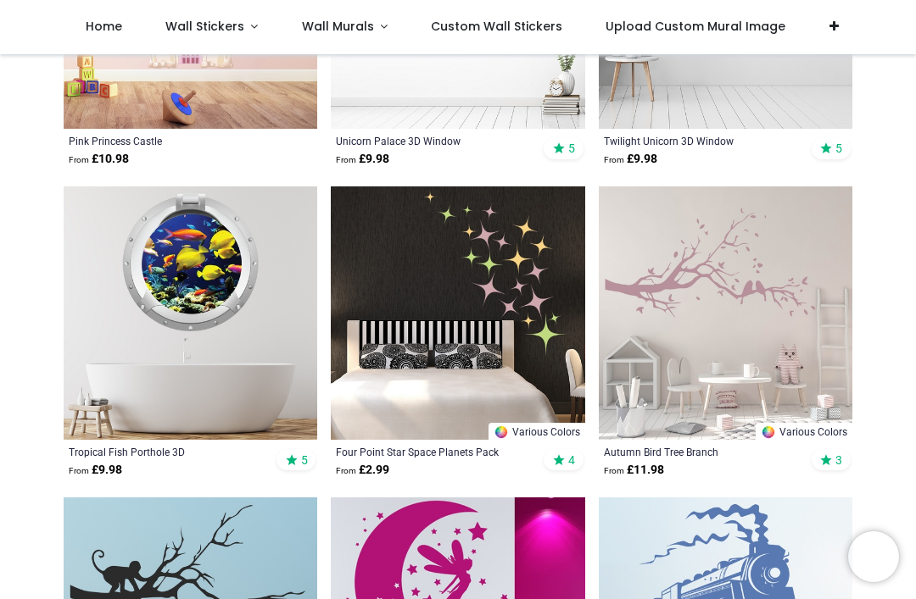
scroll to position [10291, 0]
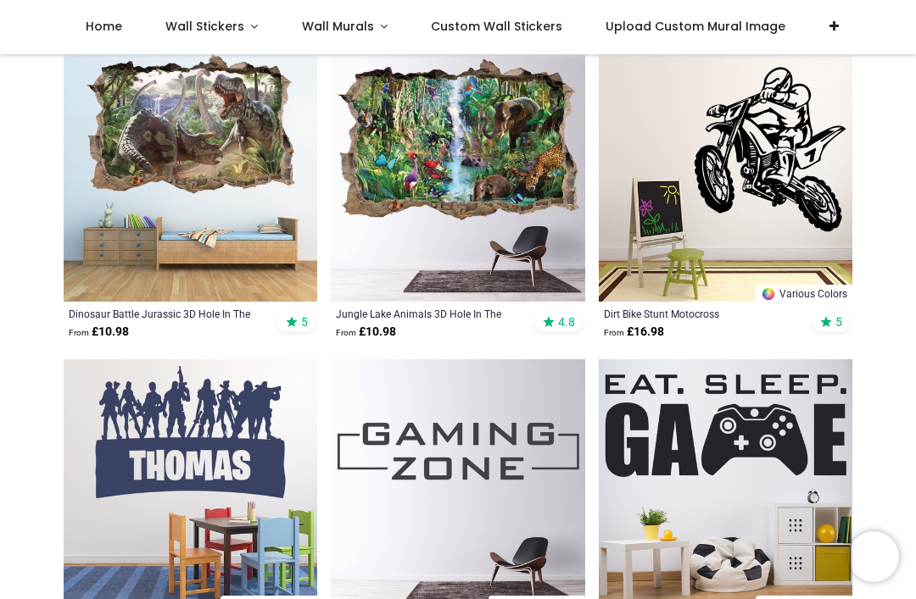
scroll to position [13209, 0]
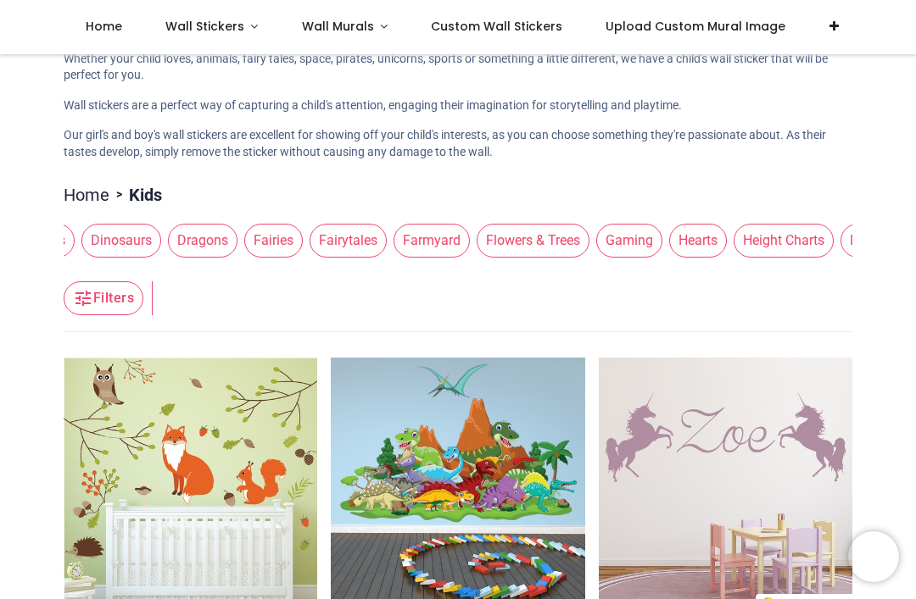
scroll to position [0, 614]
click at [550, 237] on span "Flowers & Trees" at bounding box center [532, 241] width 113 height 34
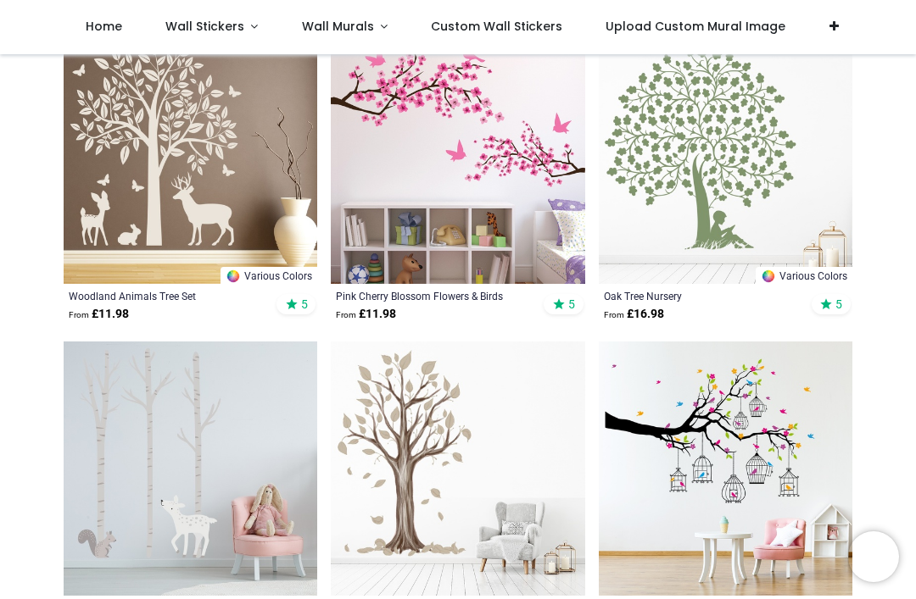
scroll to position [1431, 0]
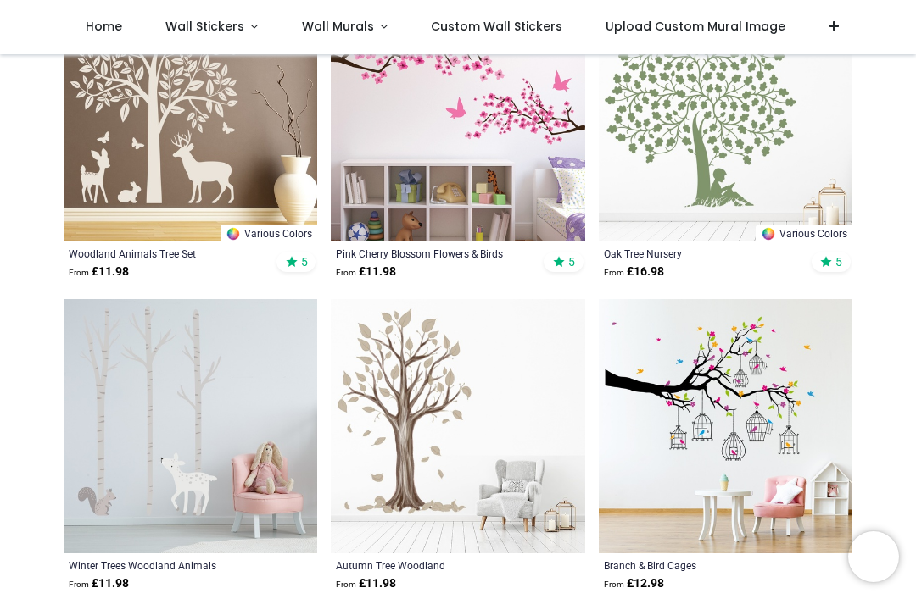
click at [768, 383] on img at bounding box center [726, 426] width 254 height 254
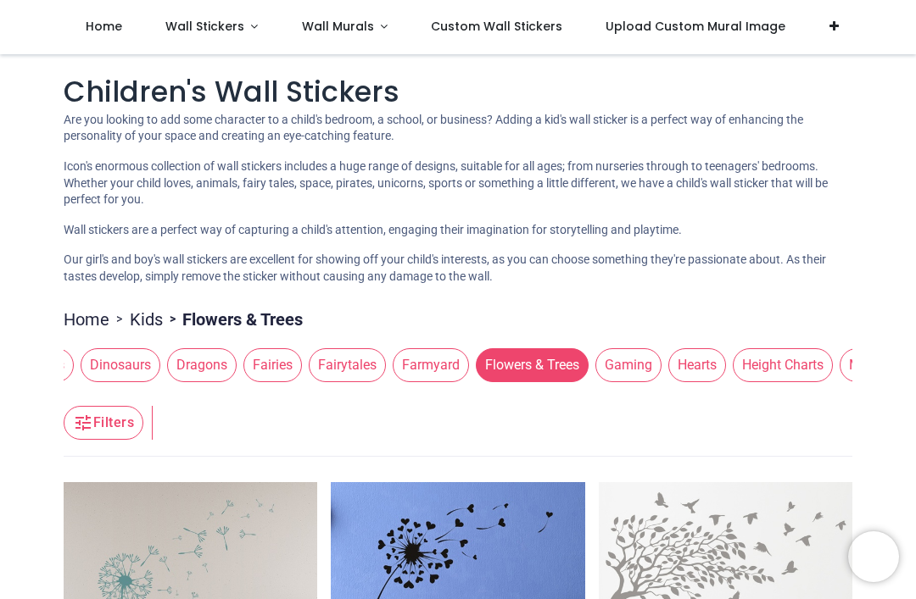
scroll to position [6, 0]
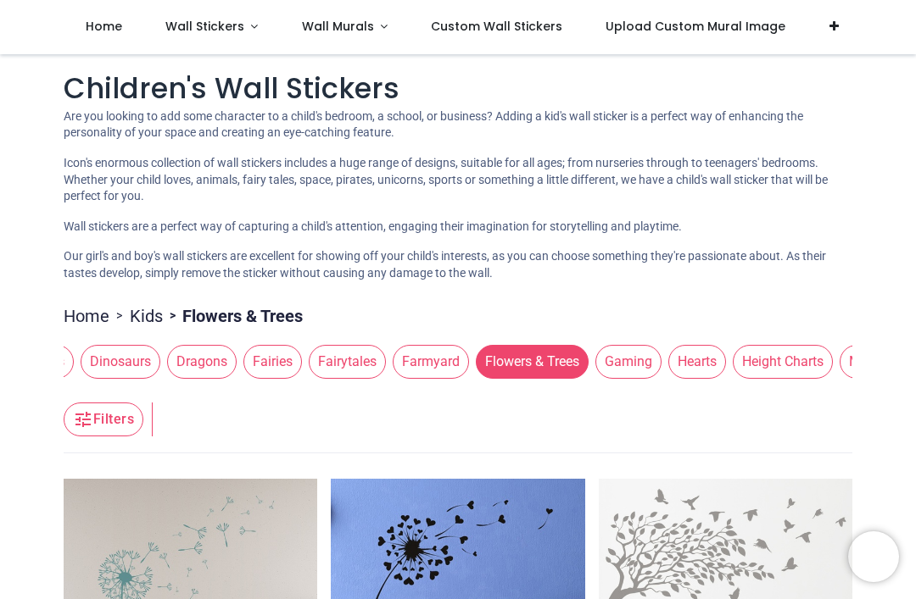
click at [725, 352] on span "Hearts" at bounding box center [697, 362] width 58 height 34
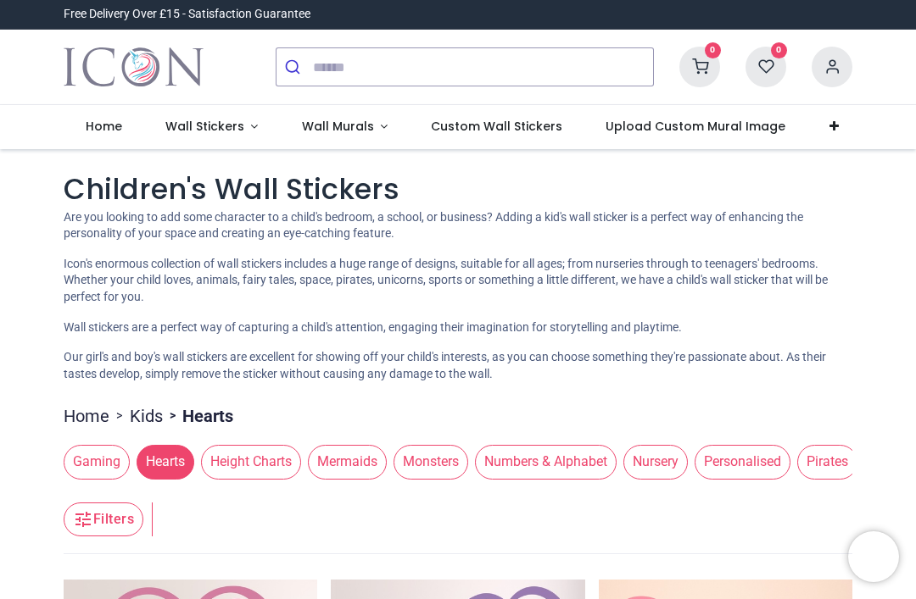
scroll to position [0, 1152]
click at [372, 447] on span "Mermaids" at bounding box center [340, 462] width 79 height 34
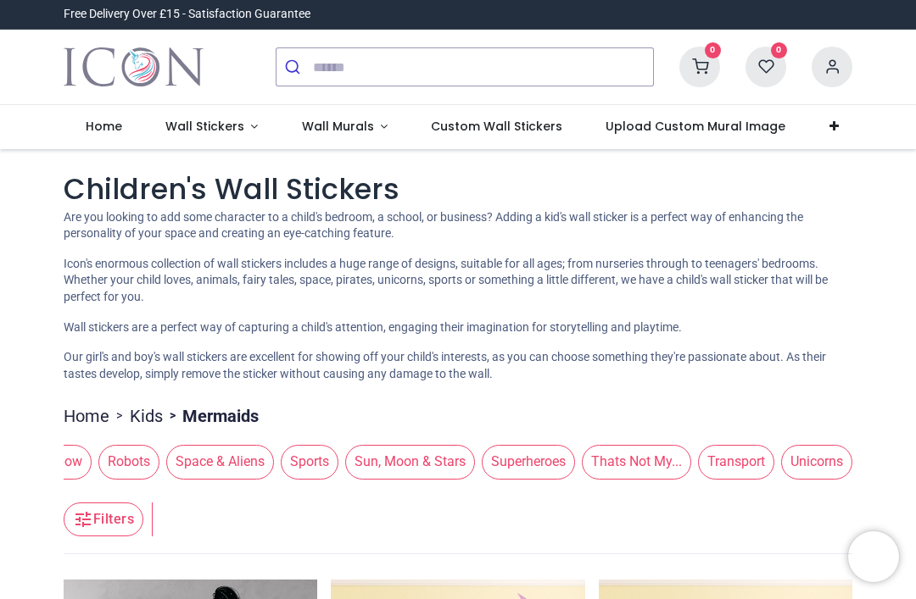
scroll to position [0, 2204]
click at [398, 460] on span "Sun, Moon & Stars" at bounding box center [410, 462] width 130 height 34
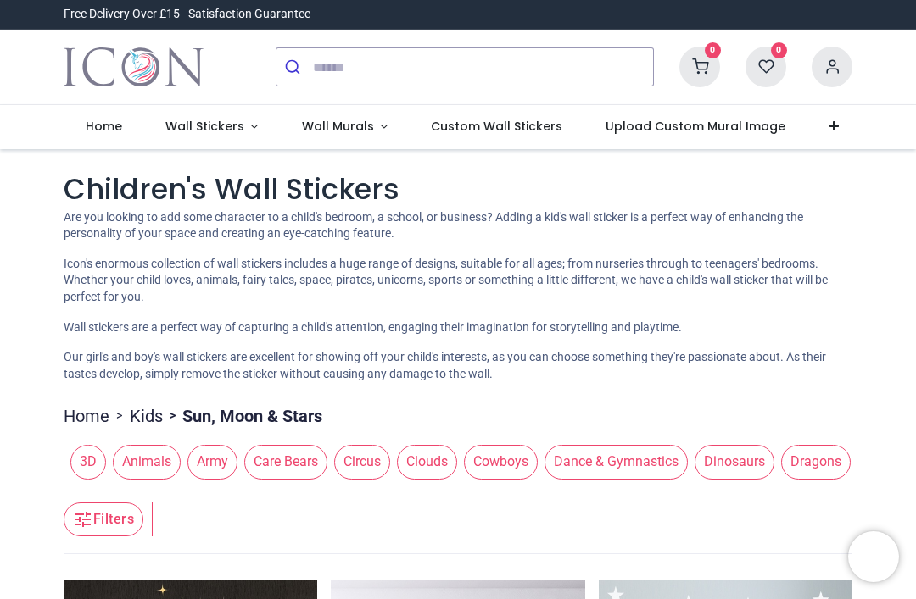
click at [617, 438] on div "3D Animals Army Care Bears Circus Clouds Cowboys Dance & Gymnastics Dinosaurs D…" at bounding box center [458, 461] width 789 height 47
click at [625, 450] on span "Dance & Gymnastics" at bounding box center [615, 462] width 143 height 34
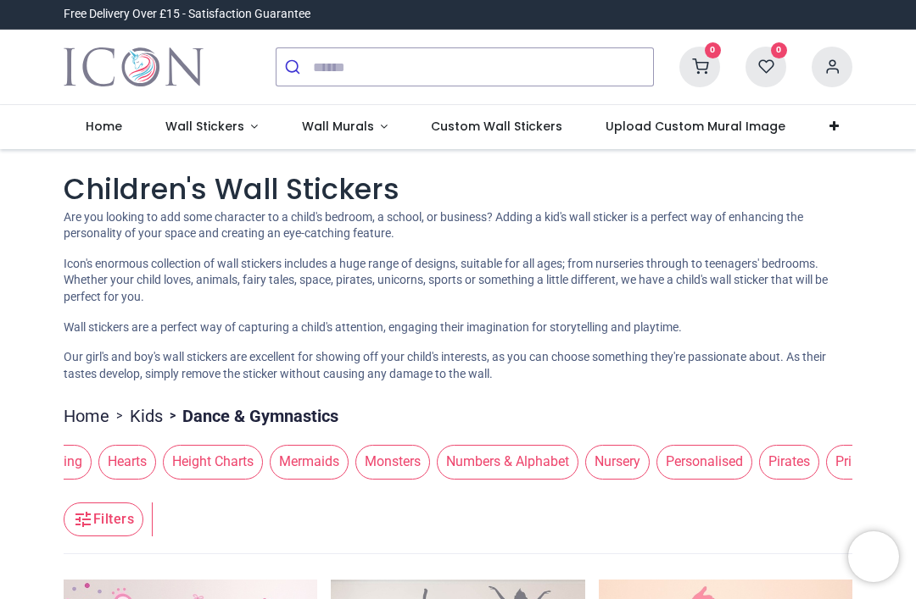
scroll to position [0, 1185]
click at [328, 449] on span "Mermaids" at bounding box center [308, 462] width 79 height 34
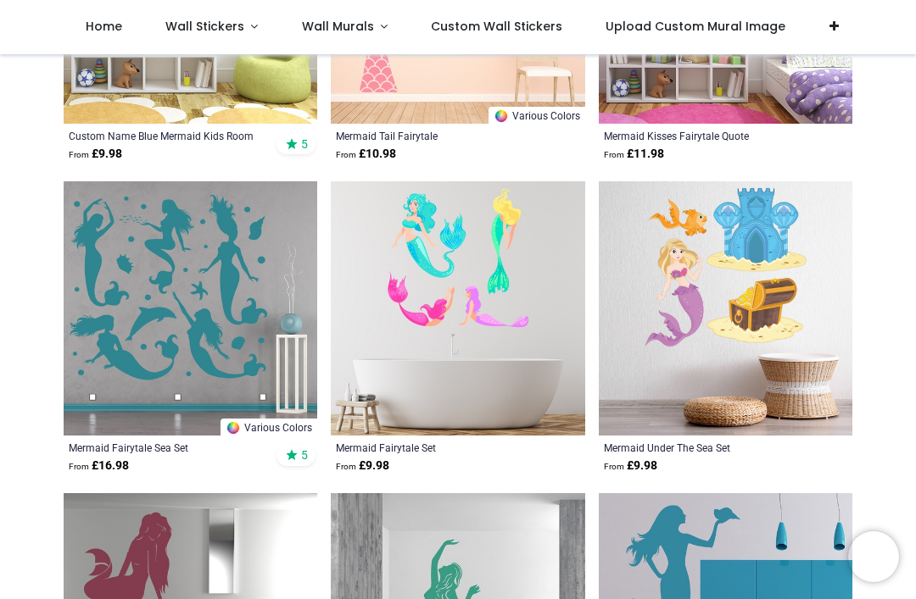
scroll to position [2494, 0]
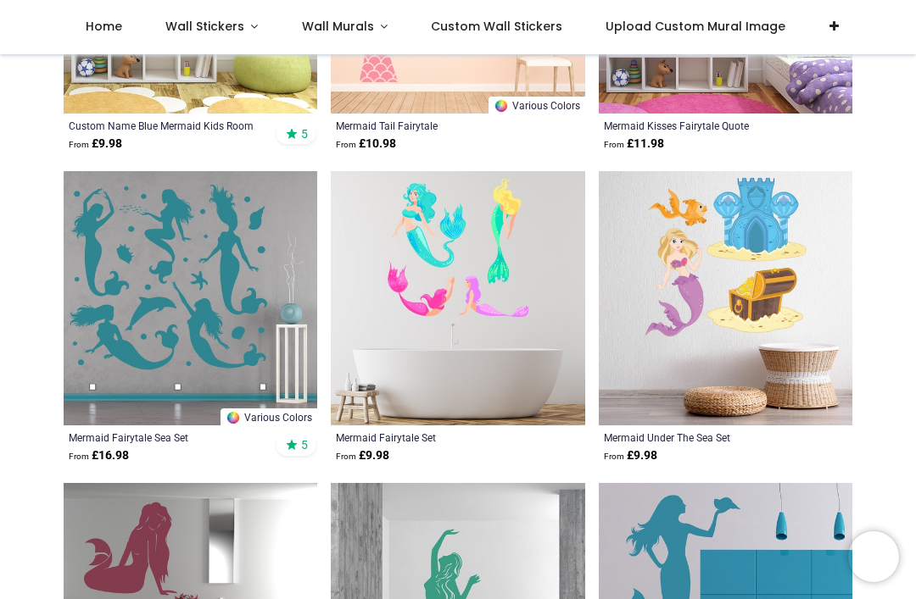
click at [174, 297] on img at bounding box center [191, 298] width 254 height 254
click at [144, 362] on img at bounding box center [191, 298] width 254 height 254
click at [162, 312] on img at bounding box center [191, 298] width 254 height 254
click at [150, 394] on img at bounding box center [191, 298] width 254 height 254
click at [141, 353] on img at bounding box center [191, 298] width 254 height 254
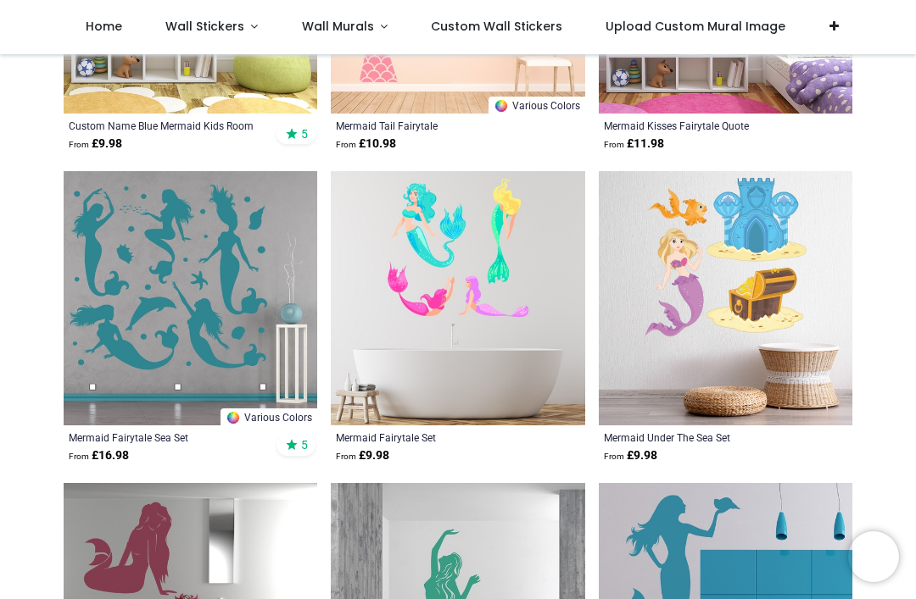
click at [148, 438] on div "Mermaid Fairytale Sea Set" at bounding box center [166, 438] width 195 height 14
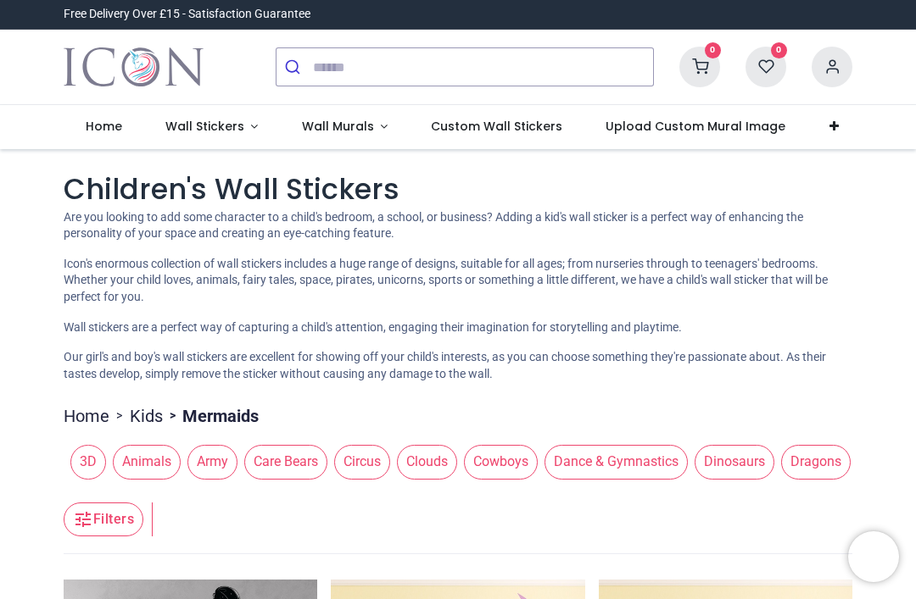
scroll to position [0, 0]
click at [154, 445] on span "Animals" at bounding box center [147, 462] width 68 height 34
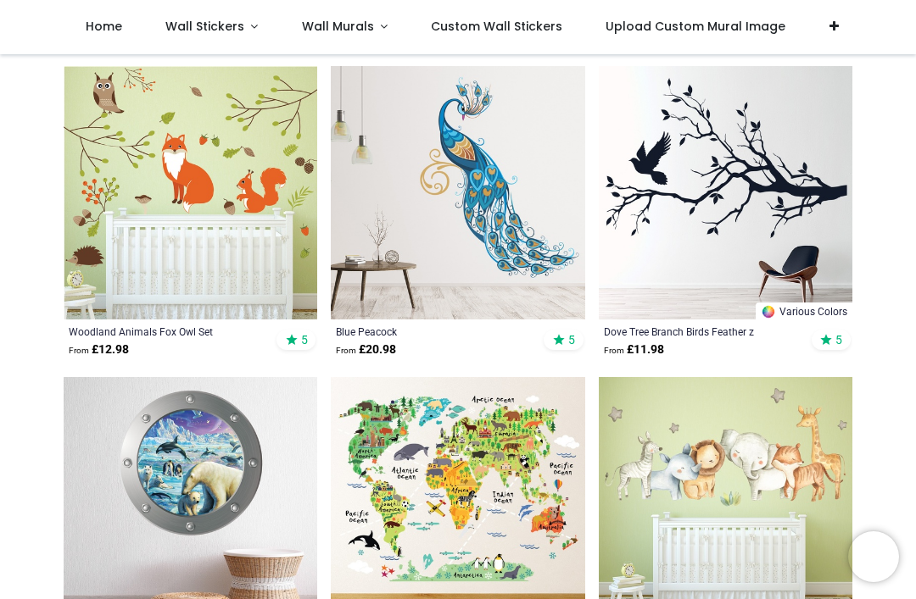
scroll to position [203, 0]
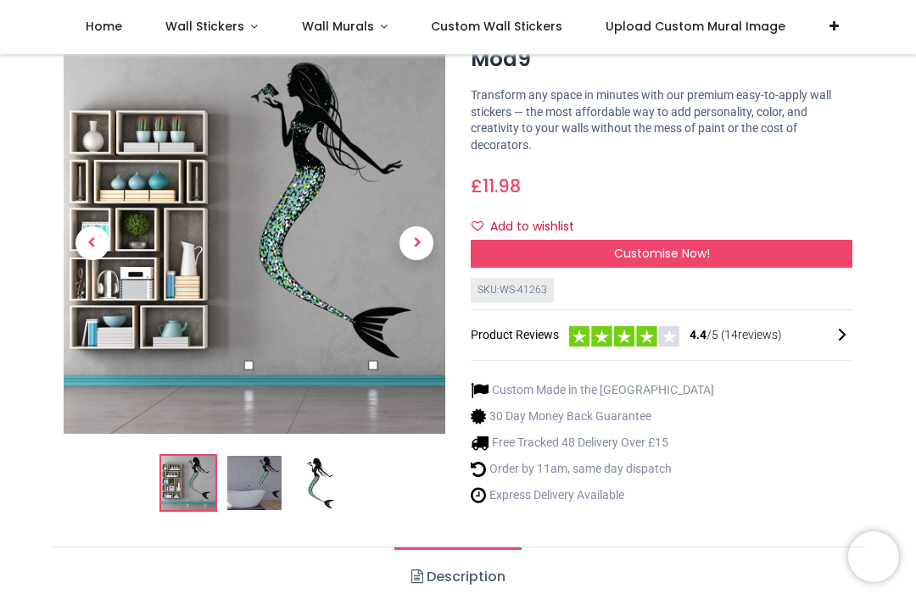
scroll to position [90, 0]
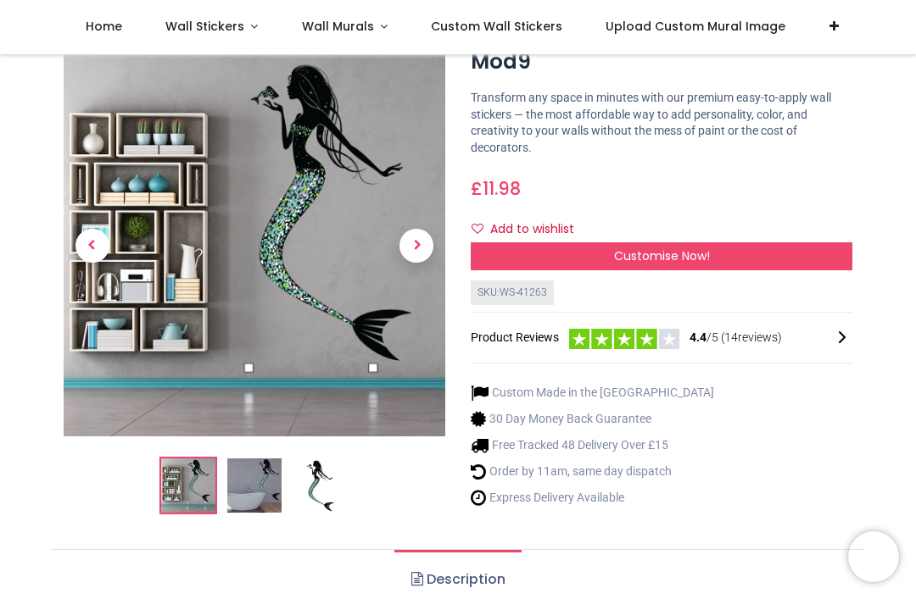
click at [250, 466] on img at bounding box center [254, 487] width 54 height 54
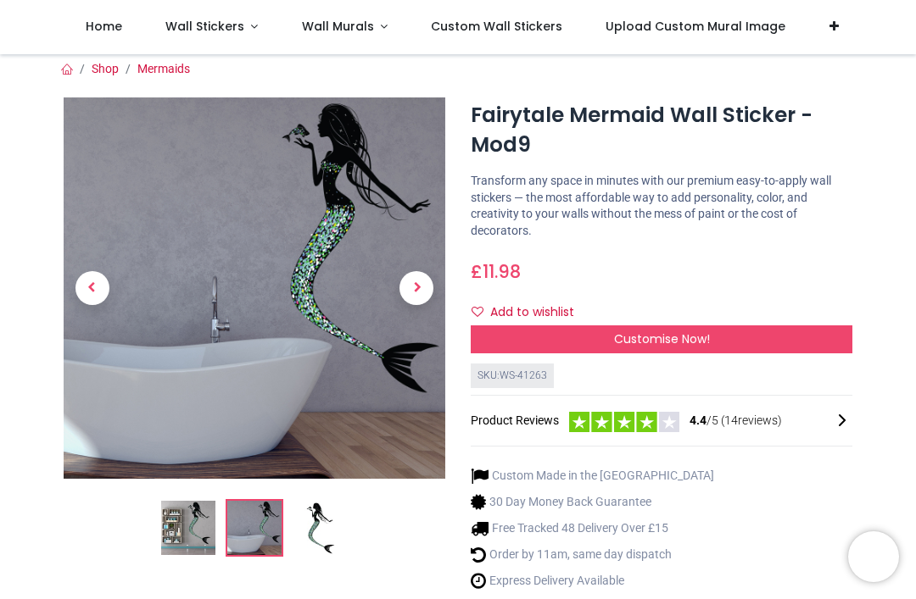
scroll to position [6, 0]
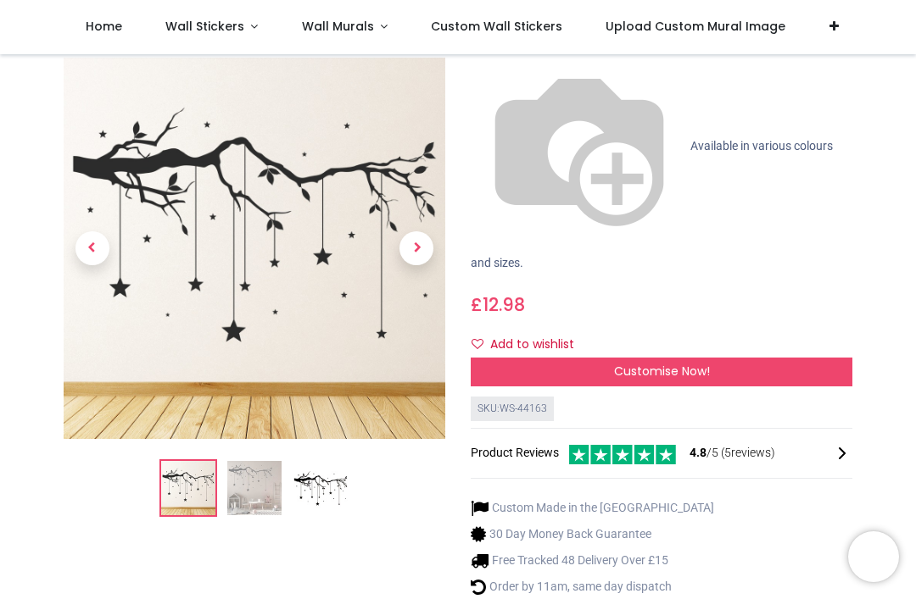
scroll to position [203, 0]
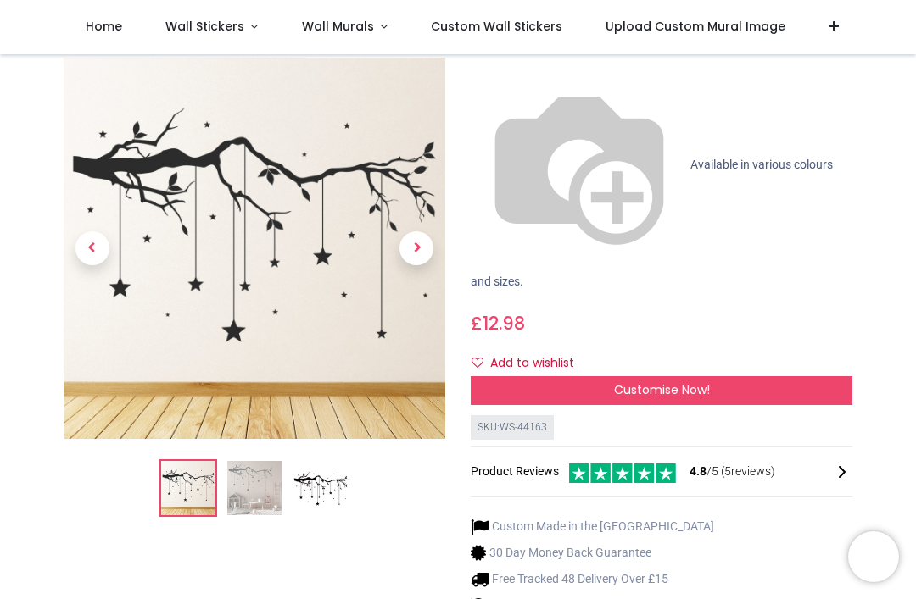
click at [719, 376] on div "Customise Now!" at bounding box center [662, 390] width 382 height 29
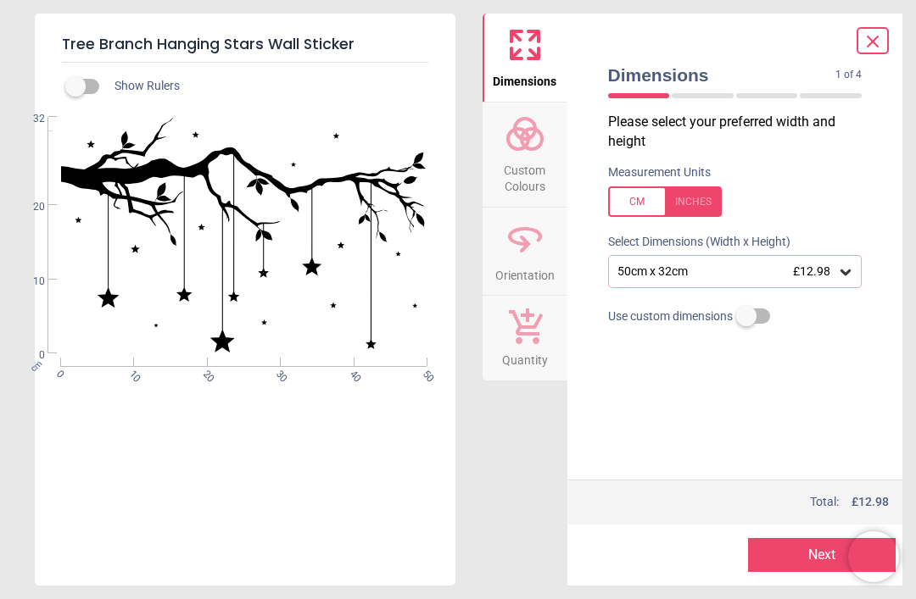
click at [532, 159] on span "Custom Colours" at bounding box center [524, 175] width 81 height 42
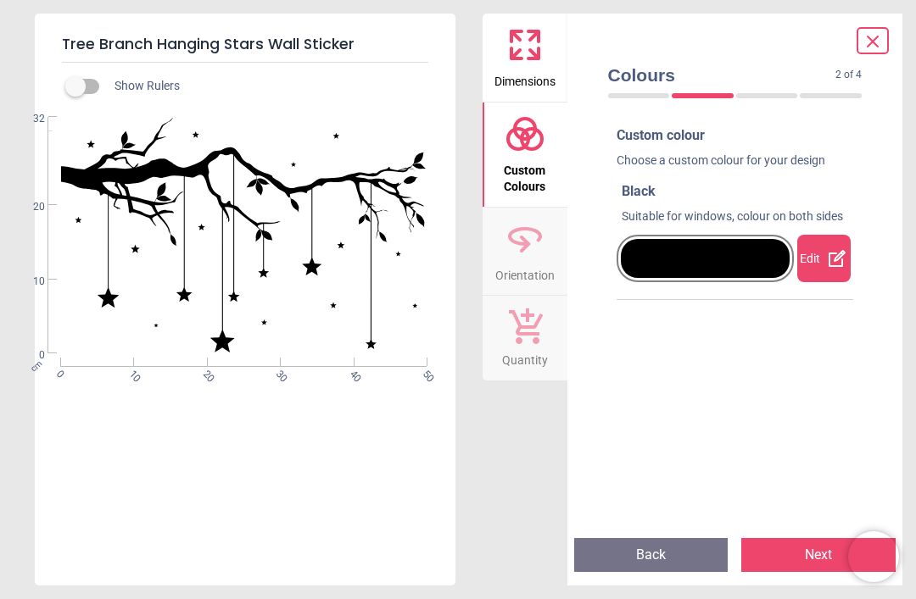
click at [831, 248] on icon at bounding box center [837, 258] width 20 height 20
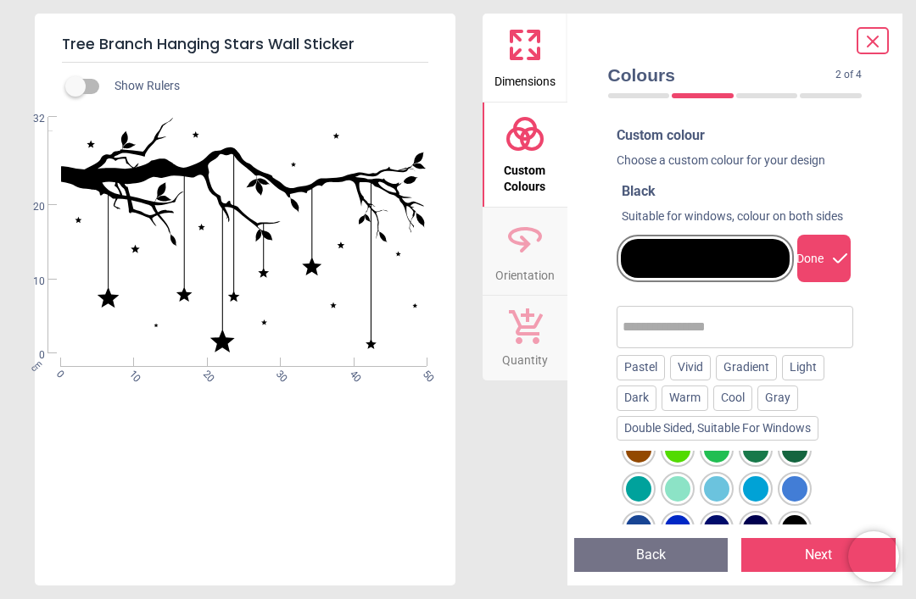
scroll to position [182, 0]
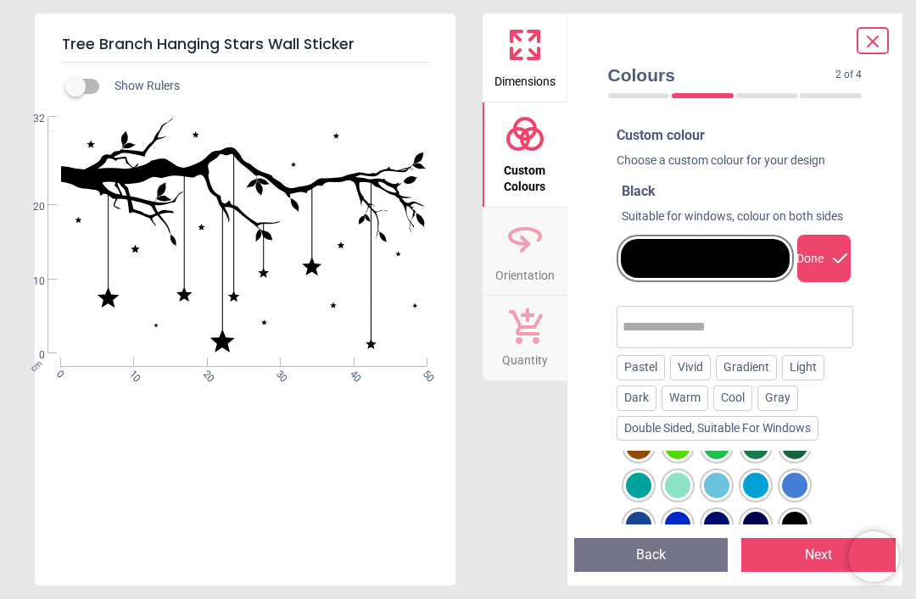
click at [631, 477] on div at bounding box center [638, 485] width 25 height 25
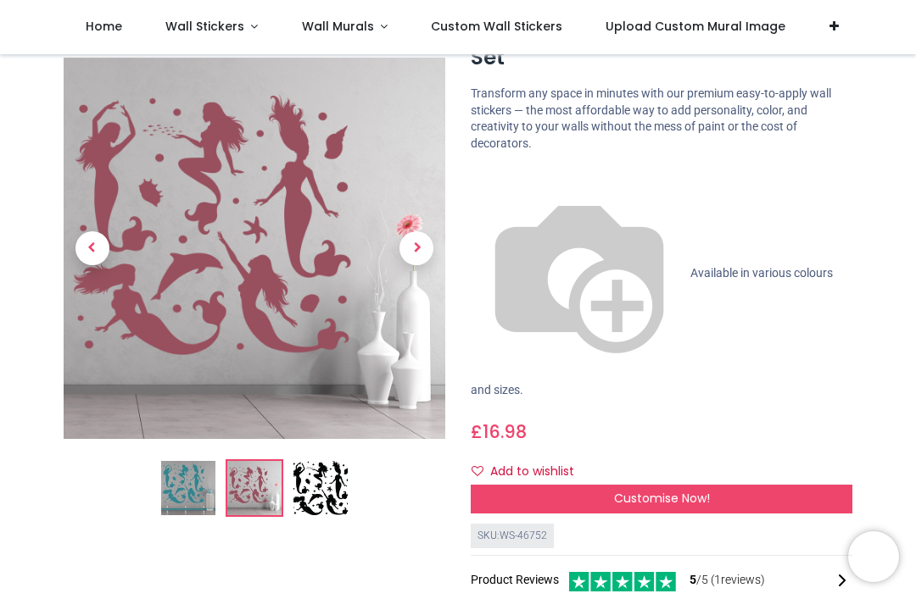
click at [431, 254] on span "Next" at bounding box center [416, 249] width 34 height 34
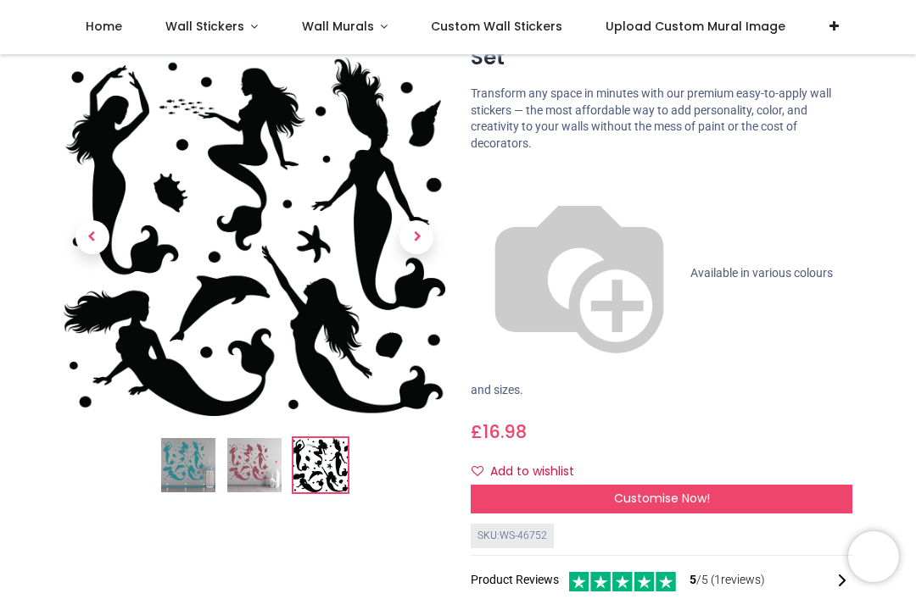
click at [416, 237] on span "Next" at bounding box center [416, 237] width 34 height 34
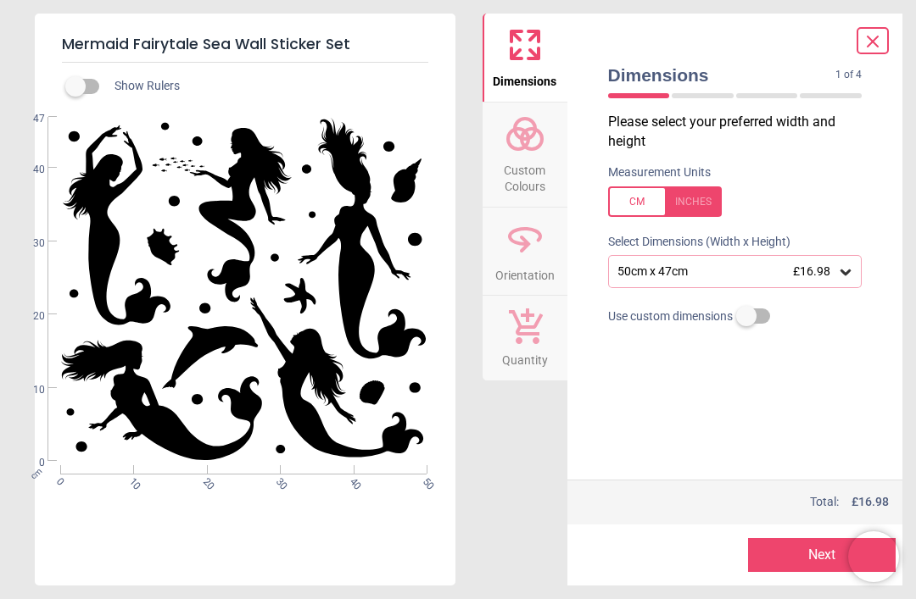
click at [666, 274] on div "50cm x 47cm £16.98" at bounding box center [727, 272] width 222 height 14
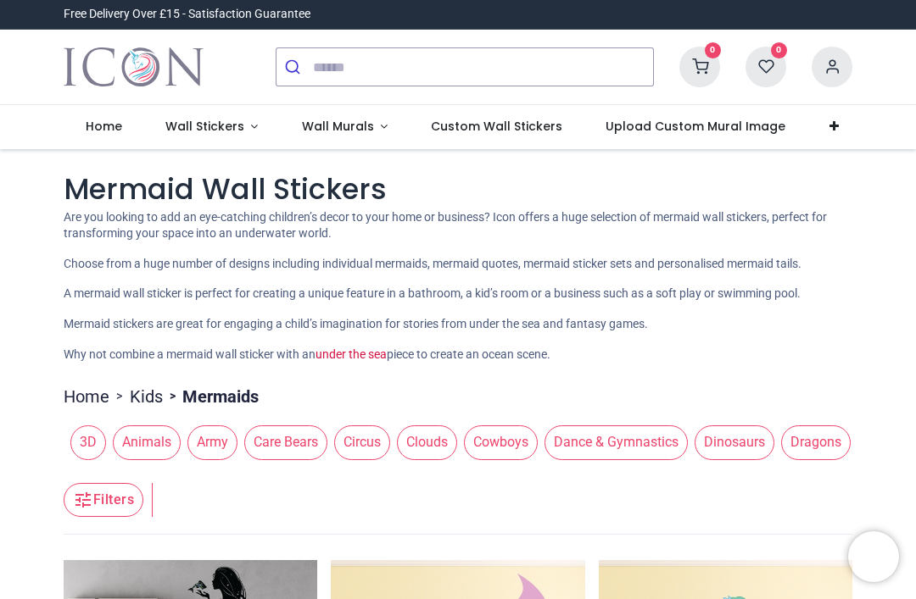
click at [195, 125] on span "Wall Stickers" at bounding box center [204, 126] width 79 height 17
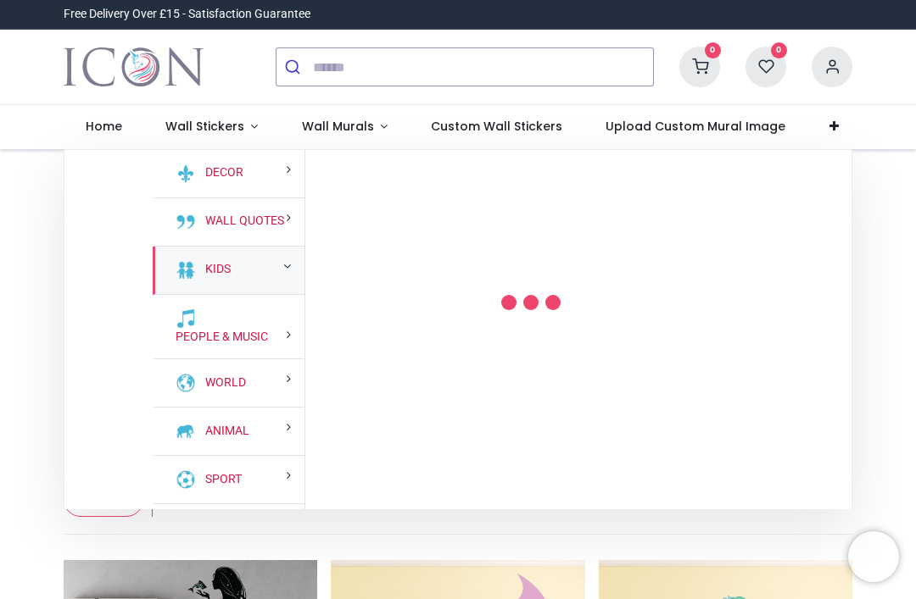
click at [223, 257] on div "Kids" at bounding box center [229, 271] width 152 height 48
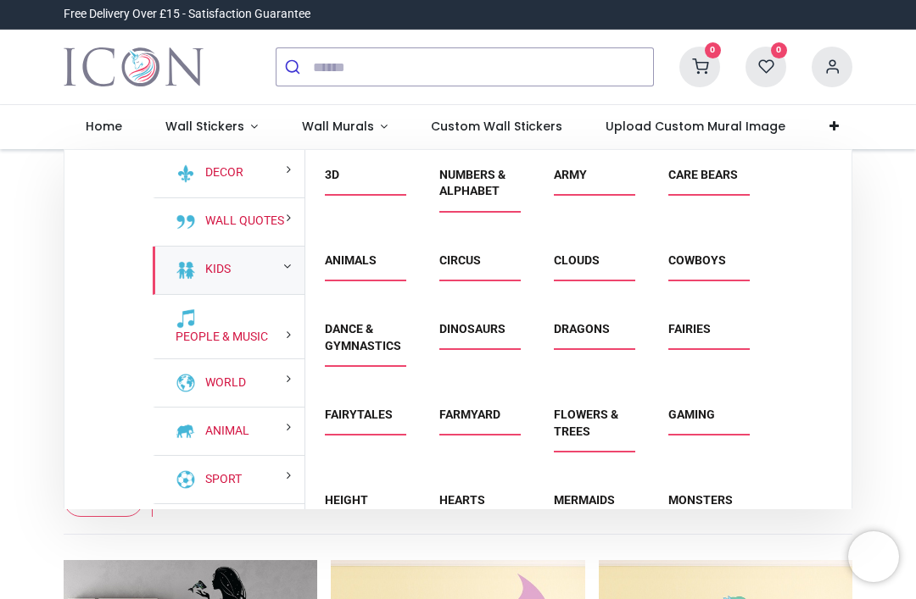
click at [222, 262] on link "Kids" at bounding box center [214, 269] width 32 height 17
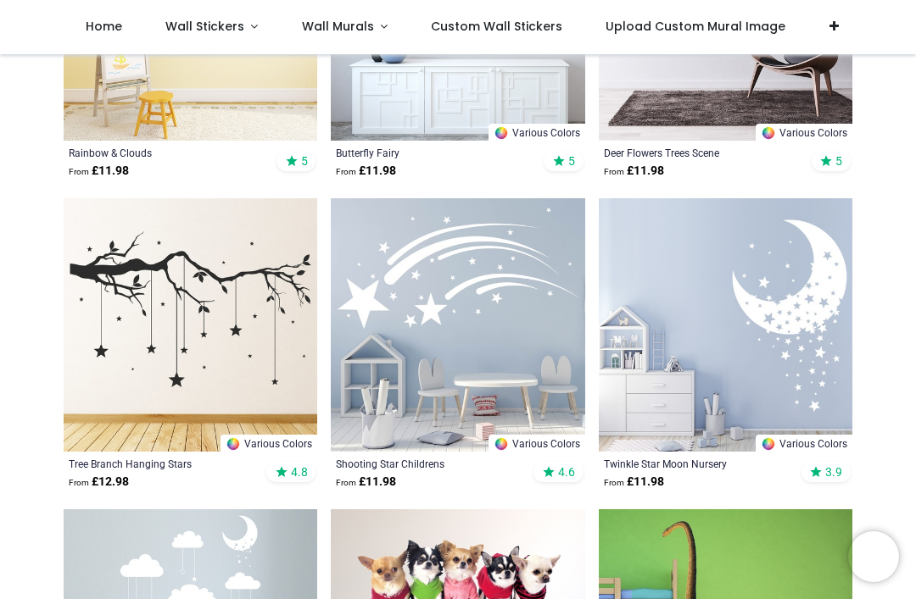
scroll to position [7765, 0]
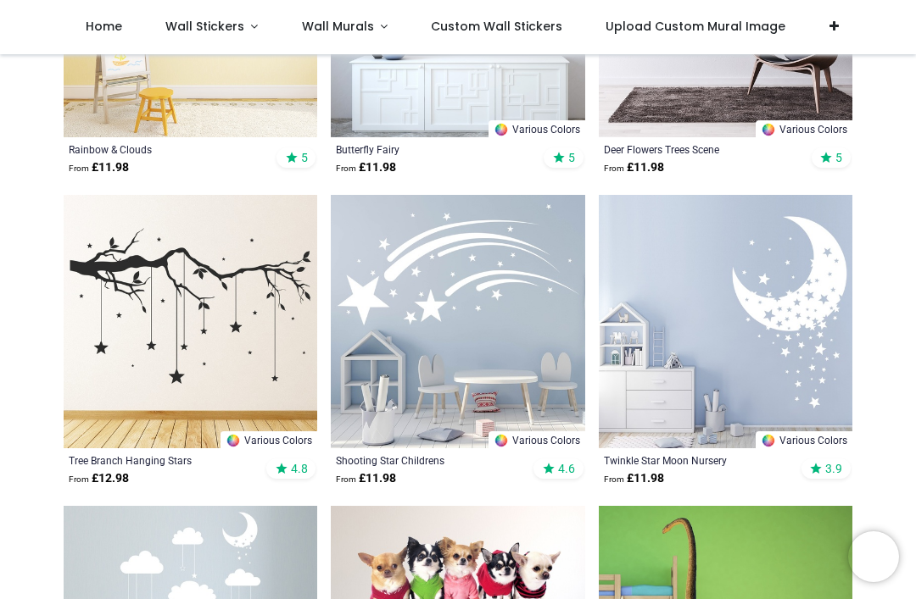
click at [236, 300] on img at bounding box center [191, 322] width 254 height 254
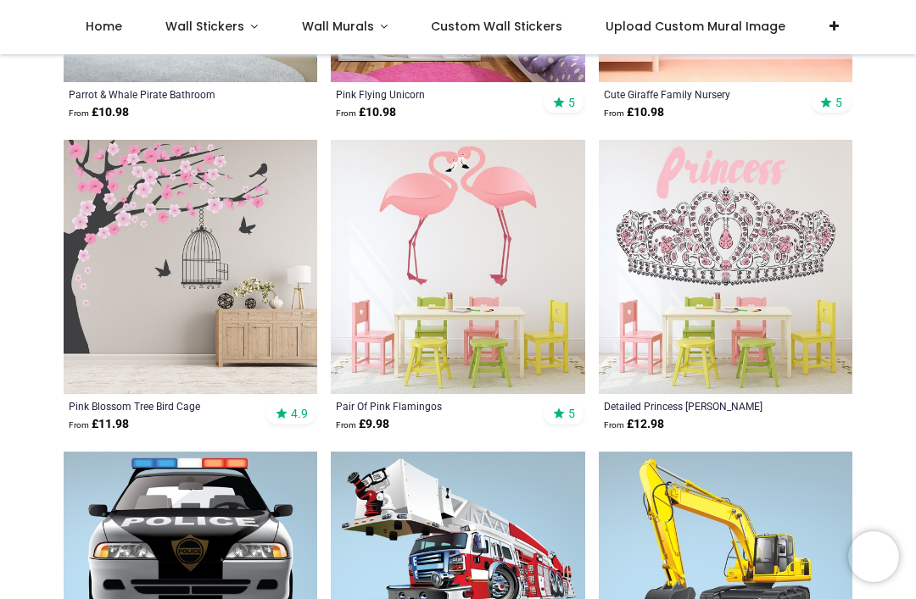
scroll to position [9065, 0]
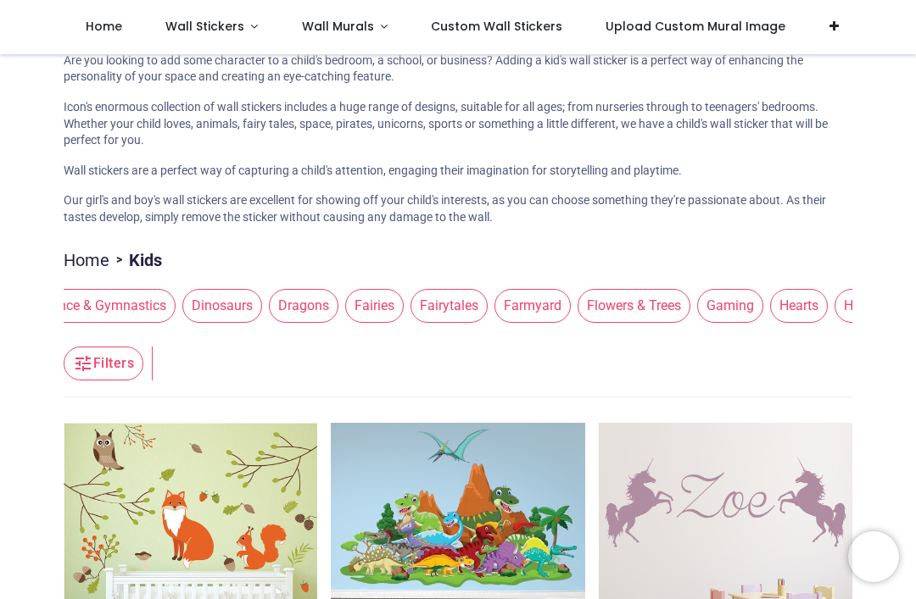
scroll to position [0, 526]
click at [633, 304] on span "Flowers & Trees" at bounding box center [620, 306] width 113 height 34
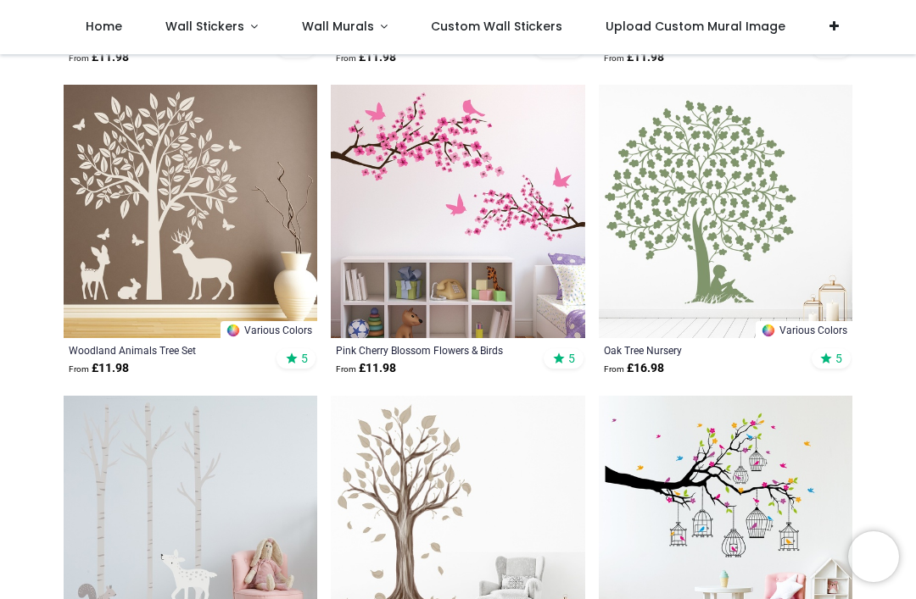
scroll to position [1353, 0]
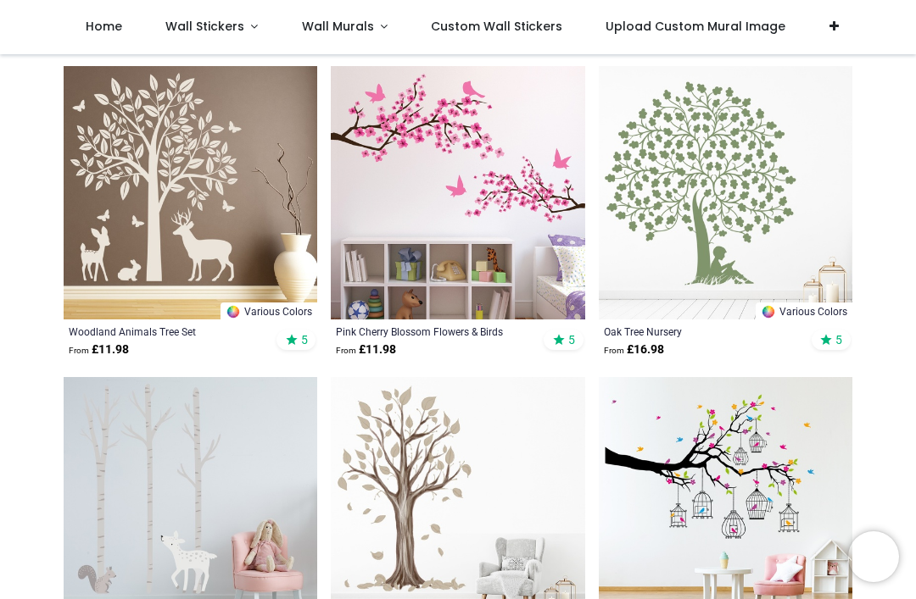
click at [471, 153] on img at bounding box center [458, 193] width 254 height 254
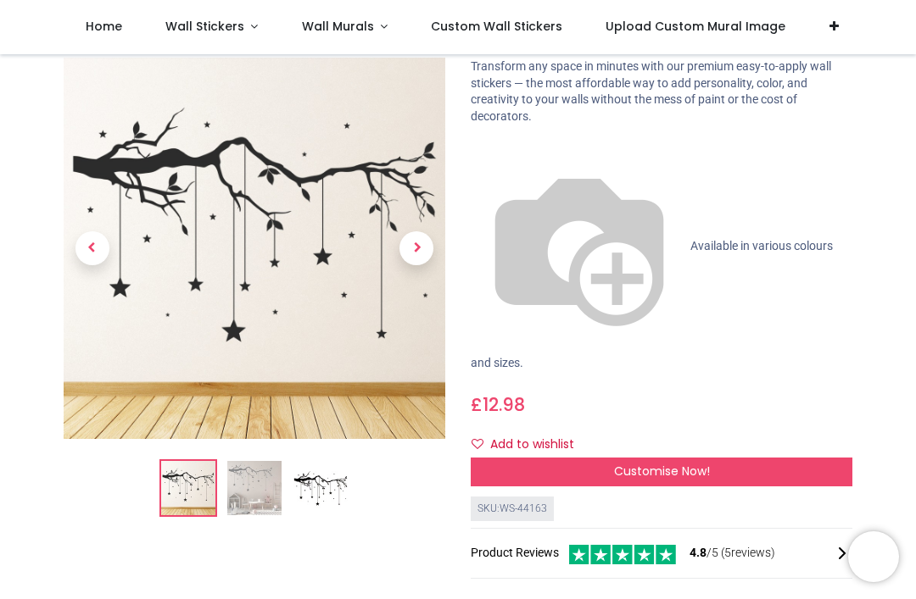
scroll to position [126, 0]
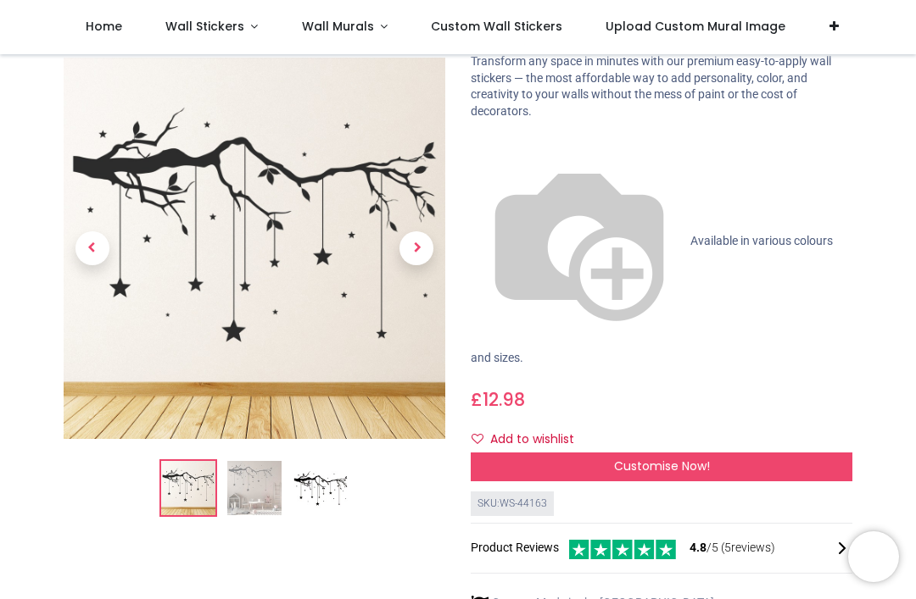
click at [772, 453] on div "Customise Now!" at bounding box center [662, 467] width 382 height 29
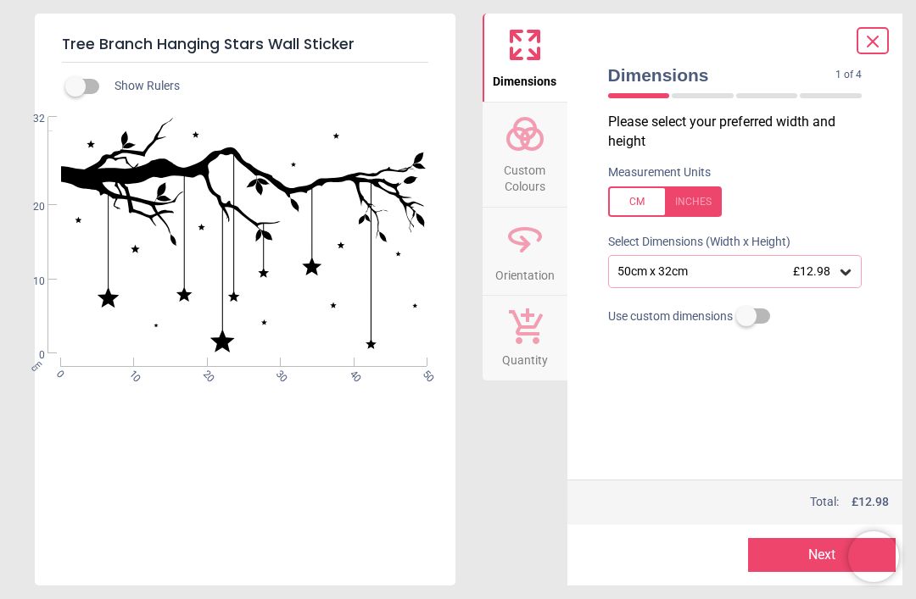
click at [541, 157] on span "Custom Colours" at bounding box center [524, 175] width 81 height 42
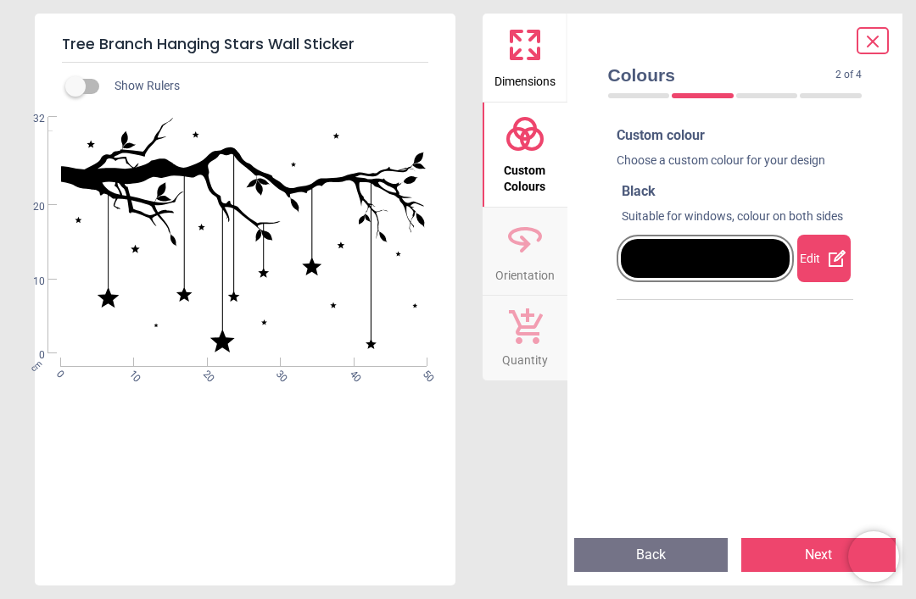
click at [749, 259] on div at bounding box center [706, 258] width 170 height 39
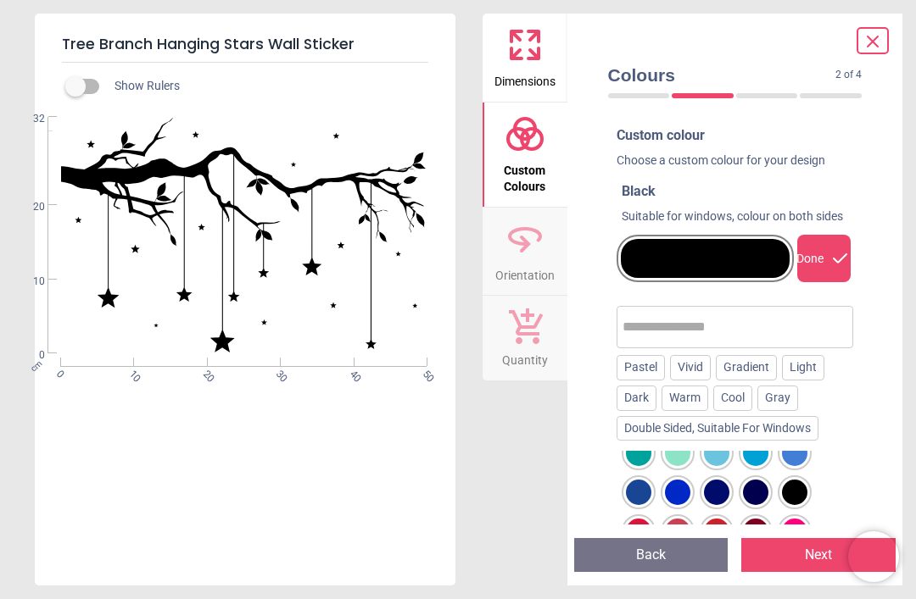
scroll to position [216, 0]
click at [638, 457] on div at bounding box center [638, 451] width 25 height 25
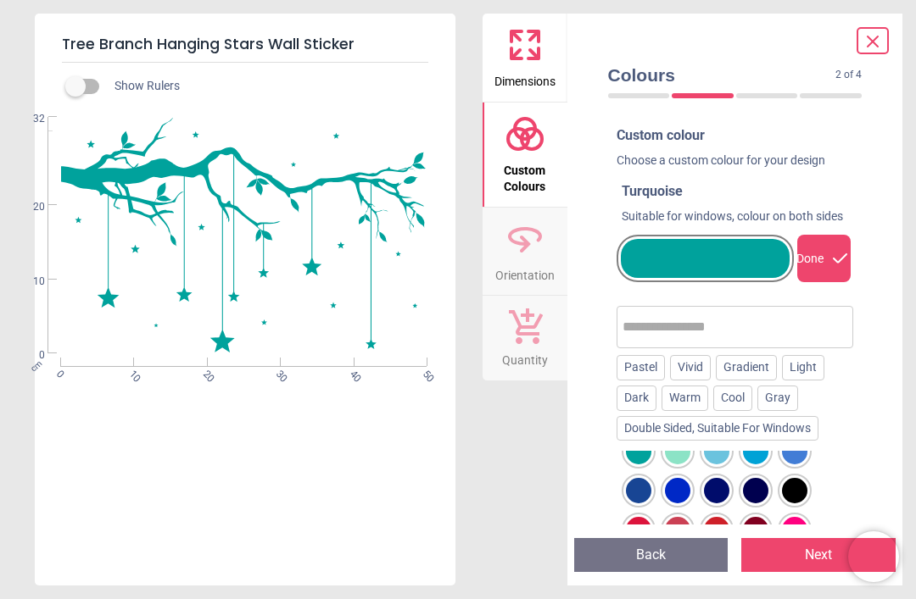
scroll to position [0, 0]
click at [528, 255] on icon at bounding box center [525, 239] width 41 height 41
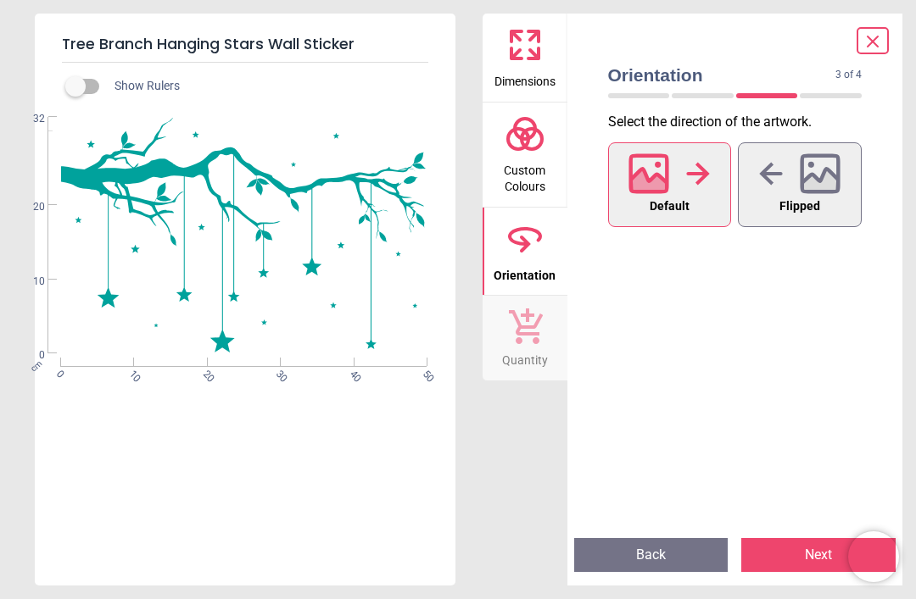
click at [516, 77] on span "Dimensions" at bounding box center [524, 77] width 61 height 25
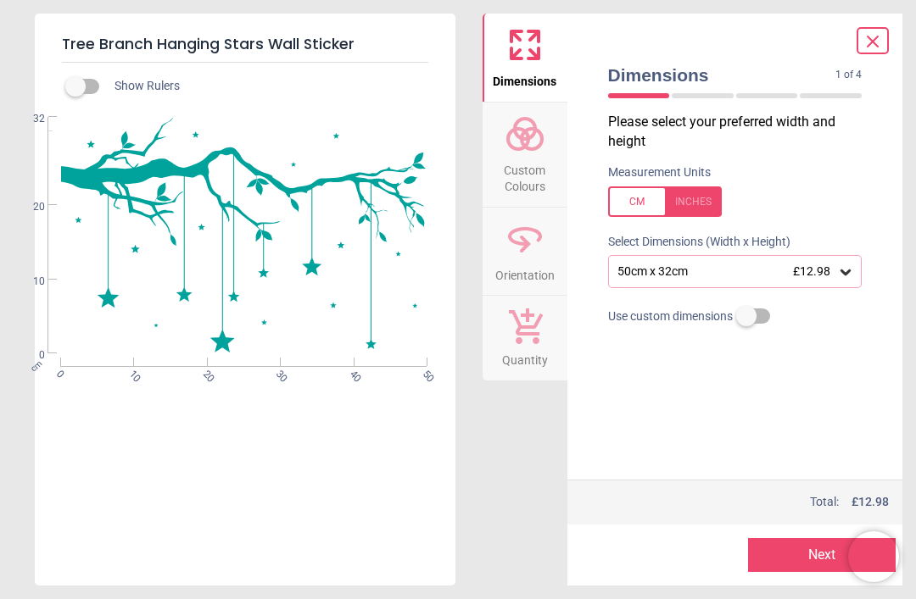
click at [835, 269] on div "50cm x 32cm £12.98" at bounding box center [727, 272] width 222 height 14
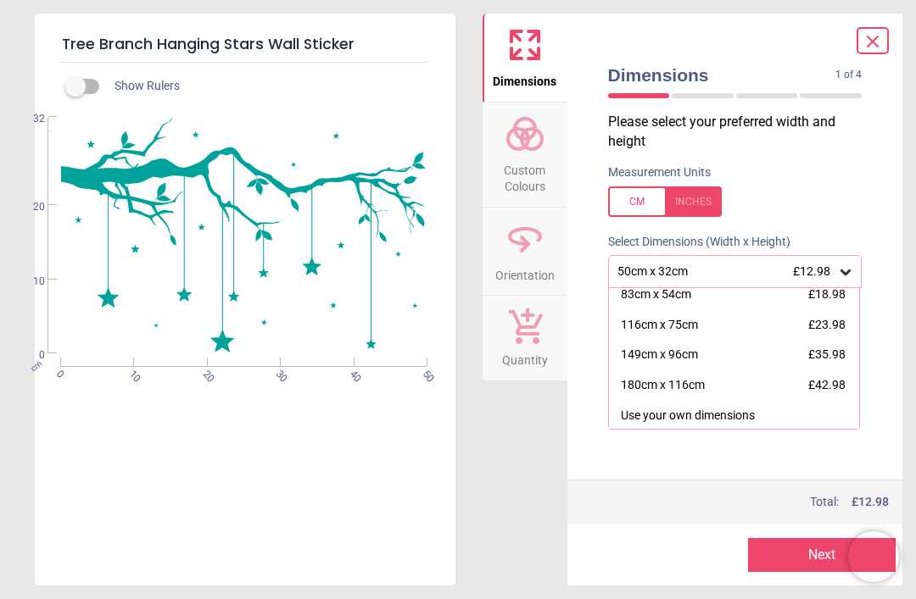
scroll to position [37, 0]
click at [693, 379] on div "180cm x 116cm" at bounding box center [663, 386] width 84 height 17
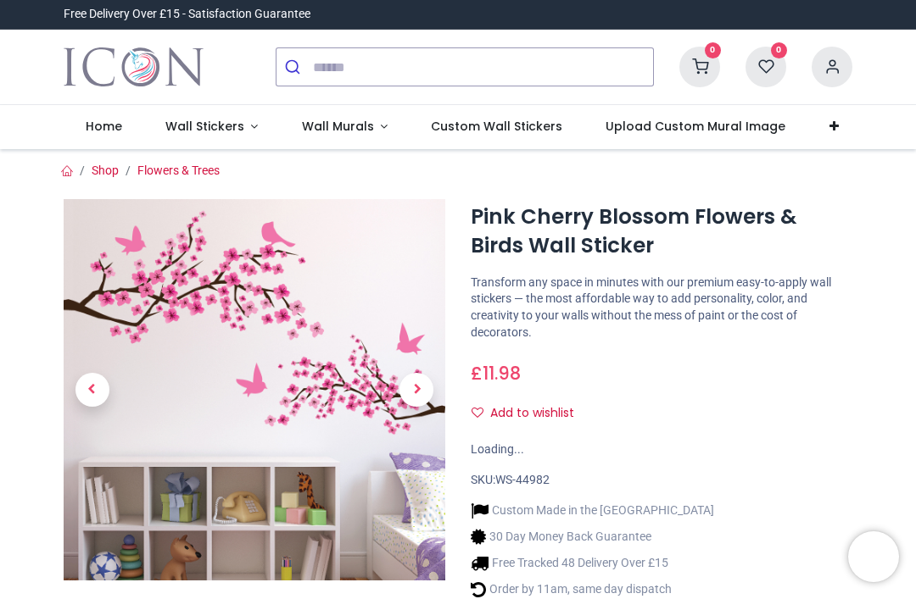
click at [410, 390] on span "Next" at bounding box center [416, 390] width 34 height 34
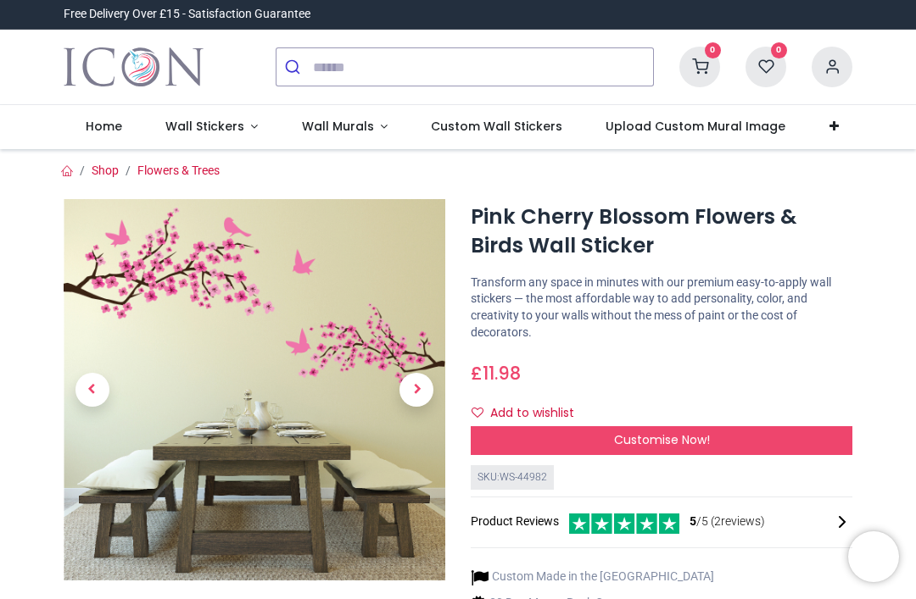
click at [326, 335] on img at bounding box center [255, 390] width 382 height 382
click at [758, 432] on div "Customise Now!" at bounding box center [662, 440] width 382 height 29
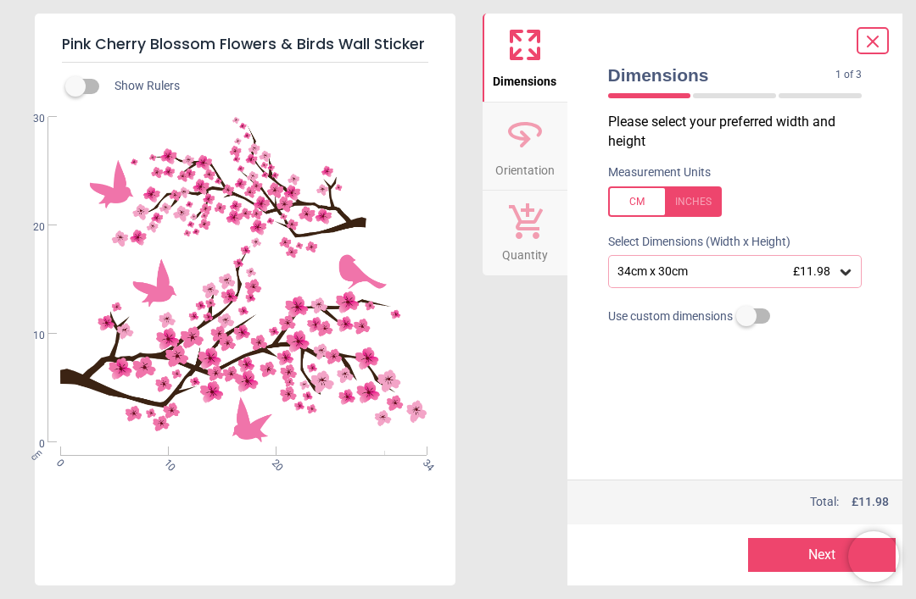
click at [835, 271] on div "34cm x 30cm £11.98" at bounding box center [727, 272] width 222 height 14
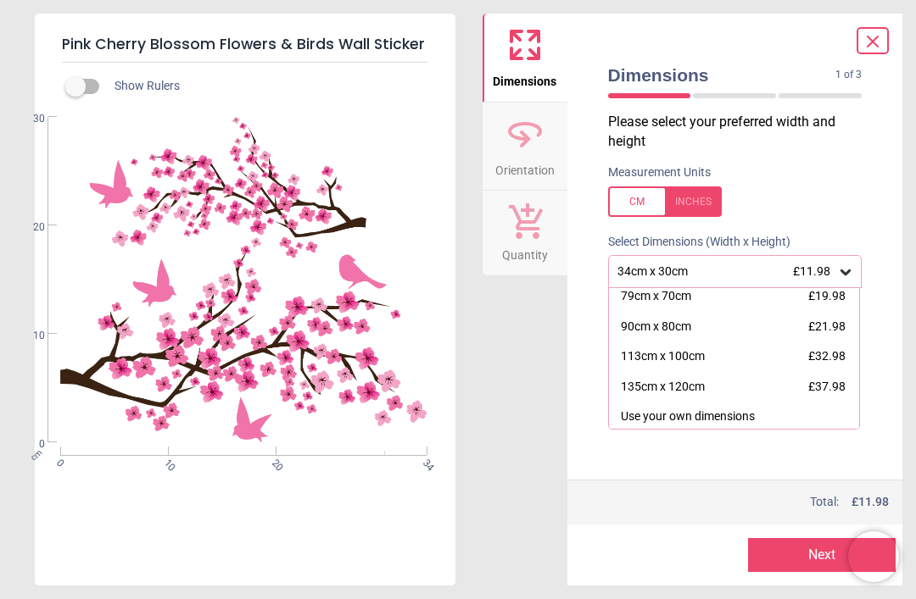
scroll to position [126, 0]
click at [700, 387] on div "135cm x 120cm" at bounding box center [663, 388] width 84 height 17
